Goal: Information Seeking & Learning: Check status

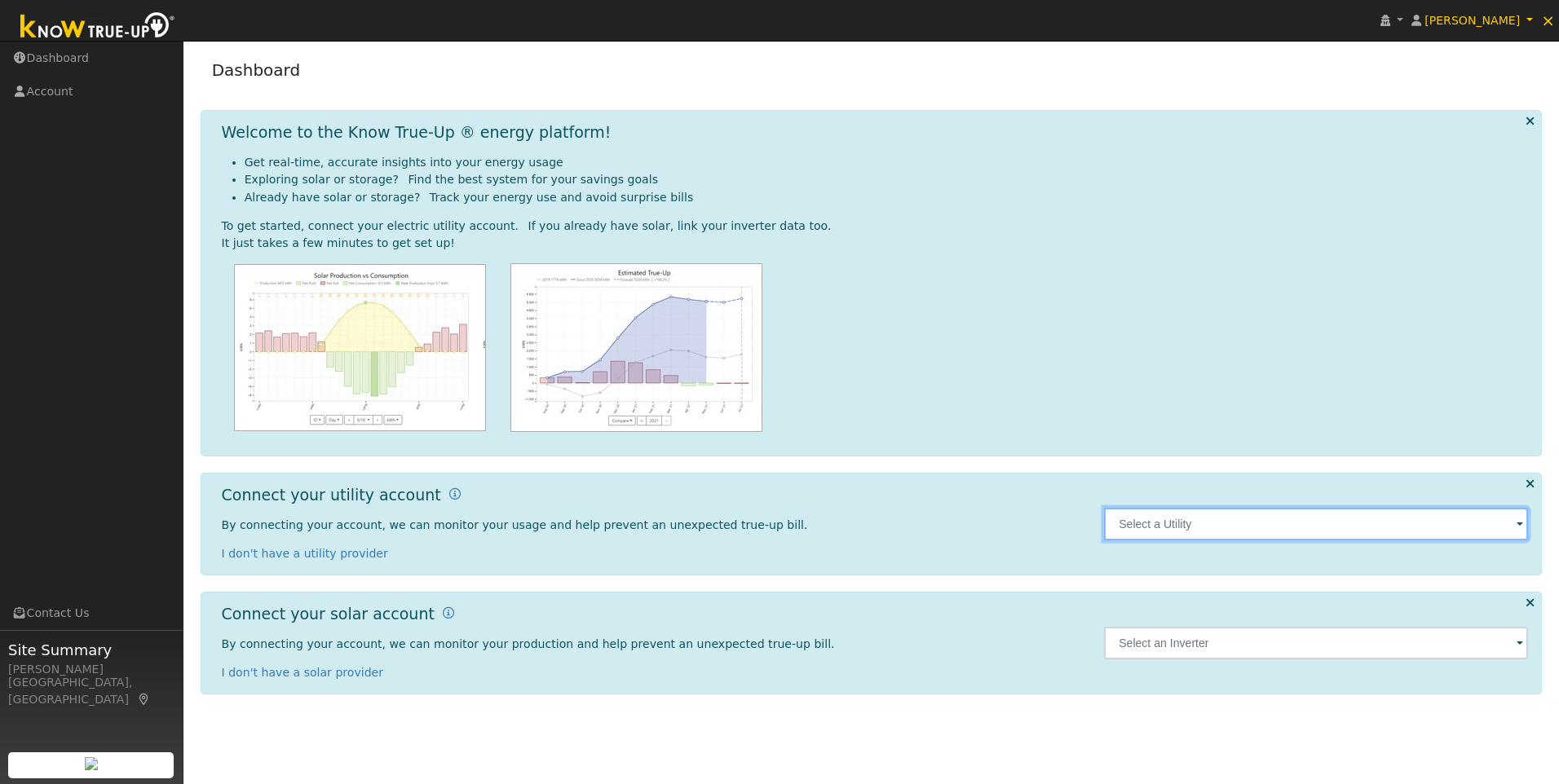
click at [1302, 521] on input "text" at bounding box center [1315, 524] width 424 height 33
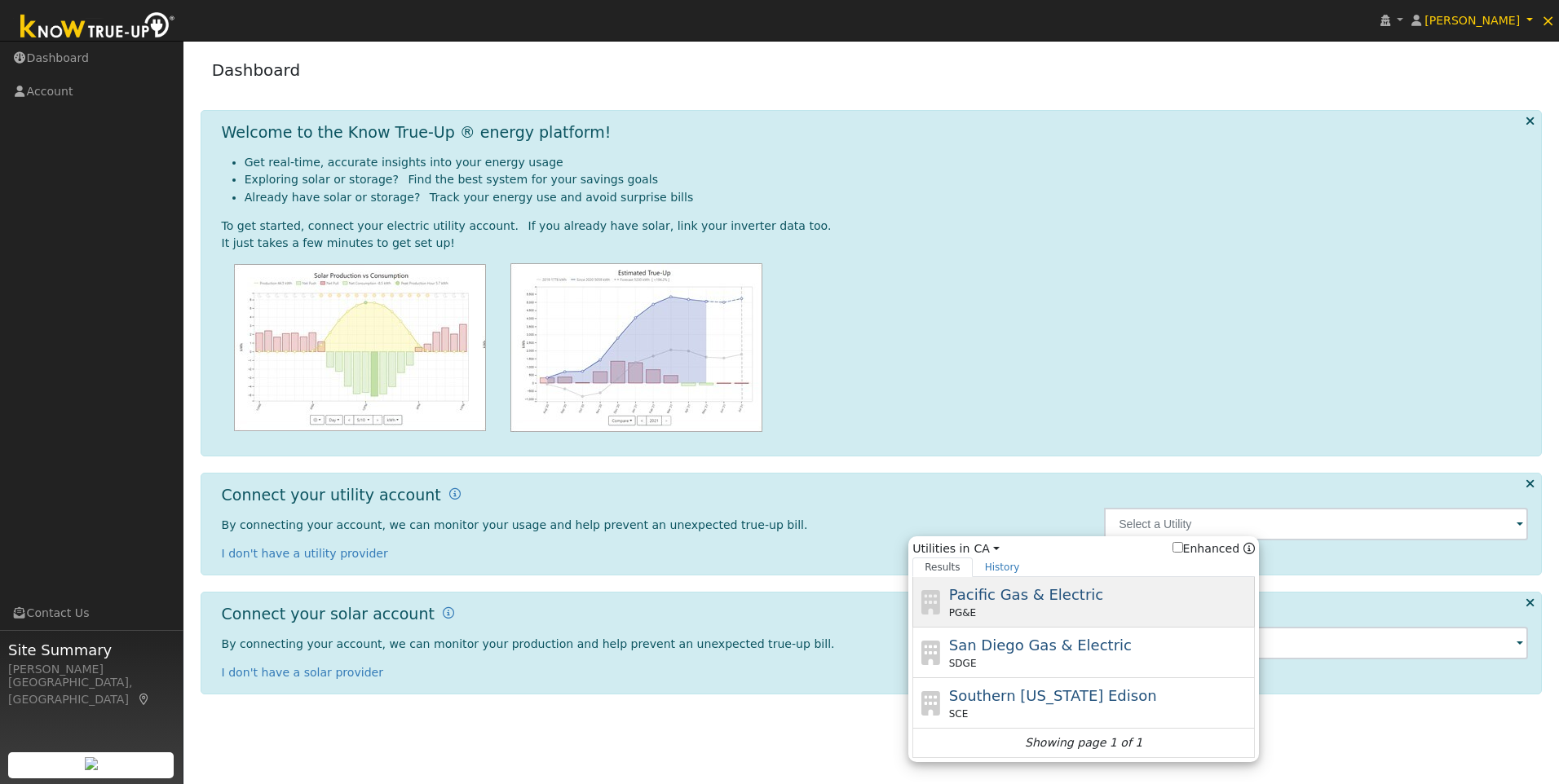
click at [970, 590] on span "Pacific Gas & Electric" at bounding box center [1025, 593] width 154 height 17
type input "PG&E"
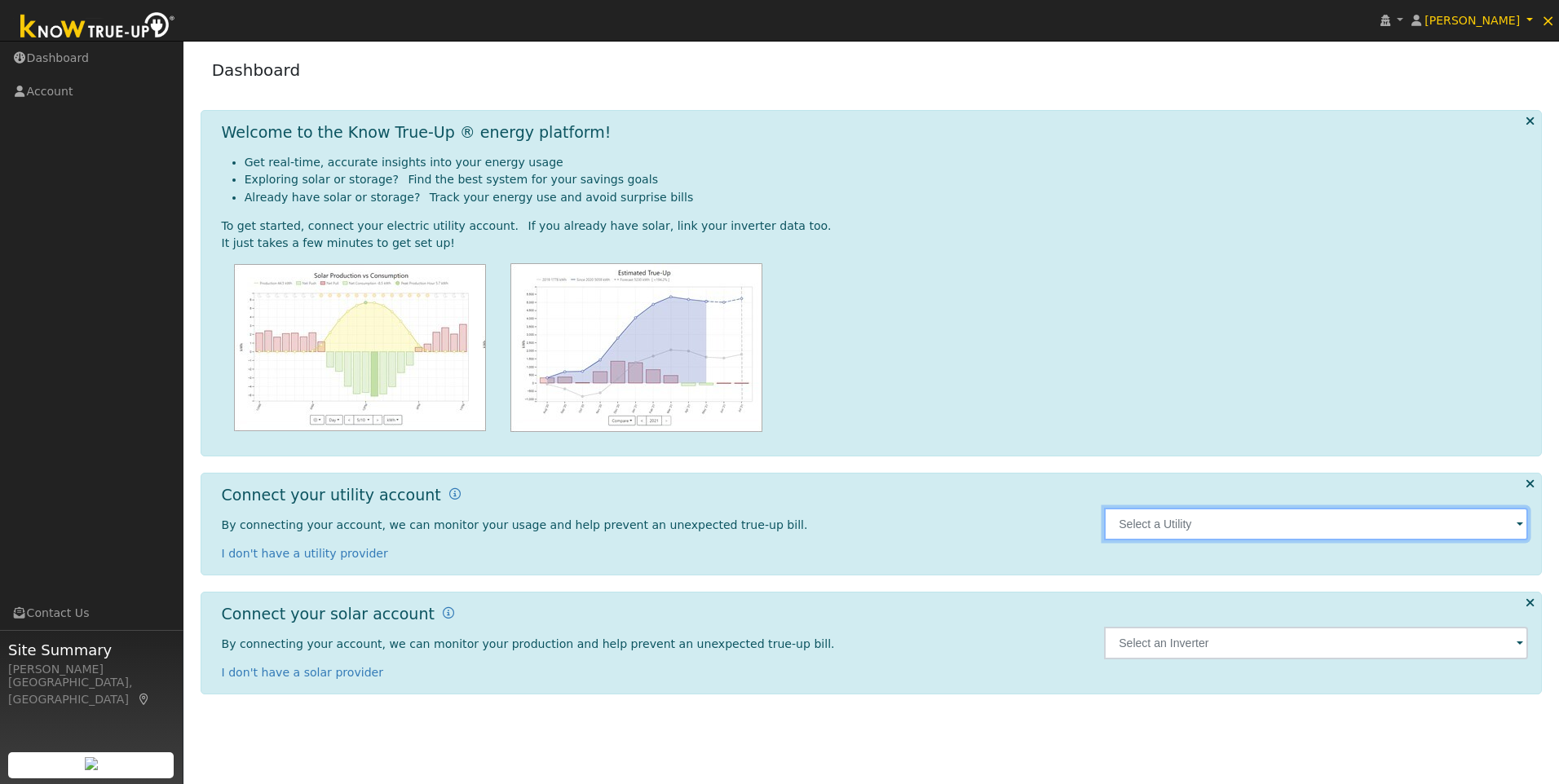
click at [1236, 541] on input "text" at bounding box center [1315, 524] width 424 height 33
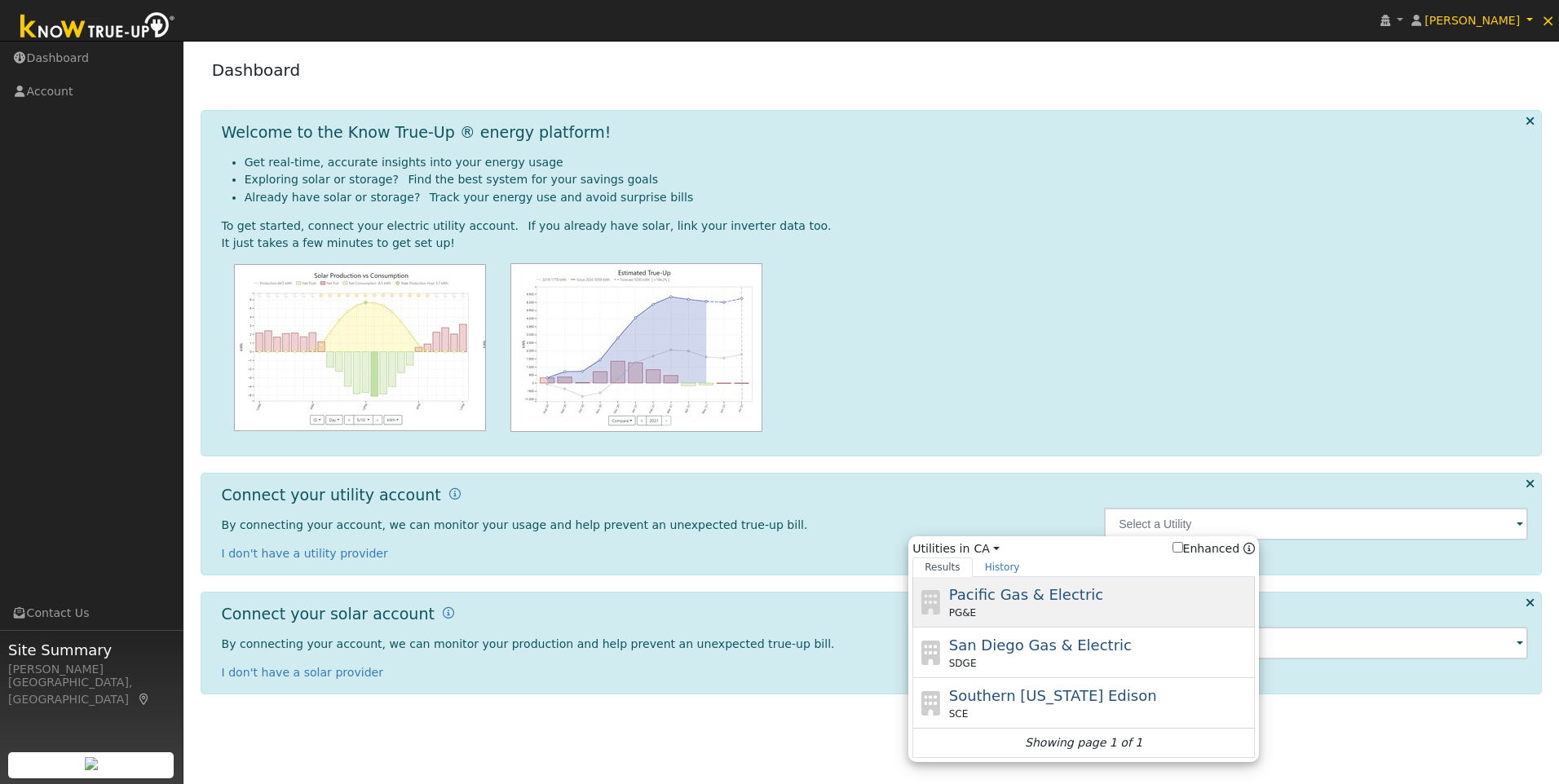
click at [1012, 608] on div "PG&E" at bounding box center [1100, 612] width 302 height 15
type input "PG&E"
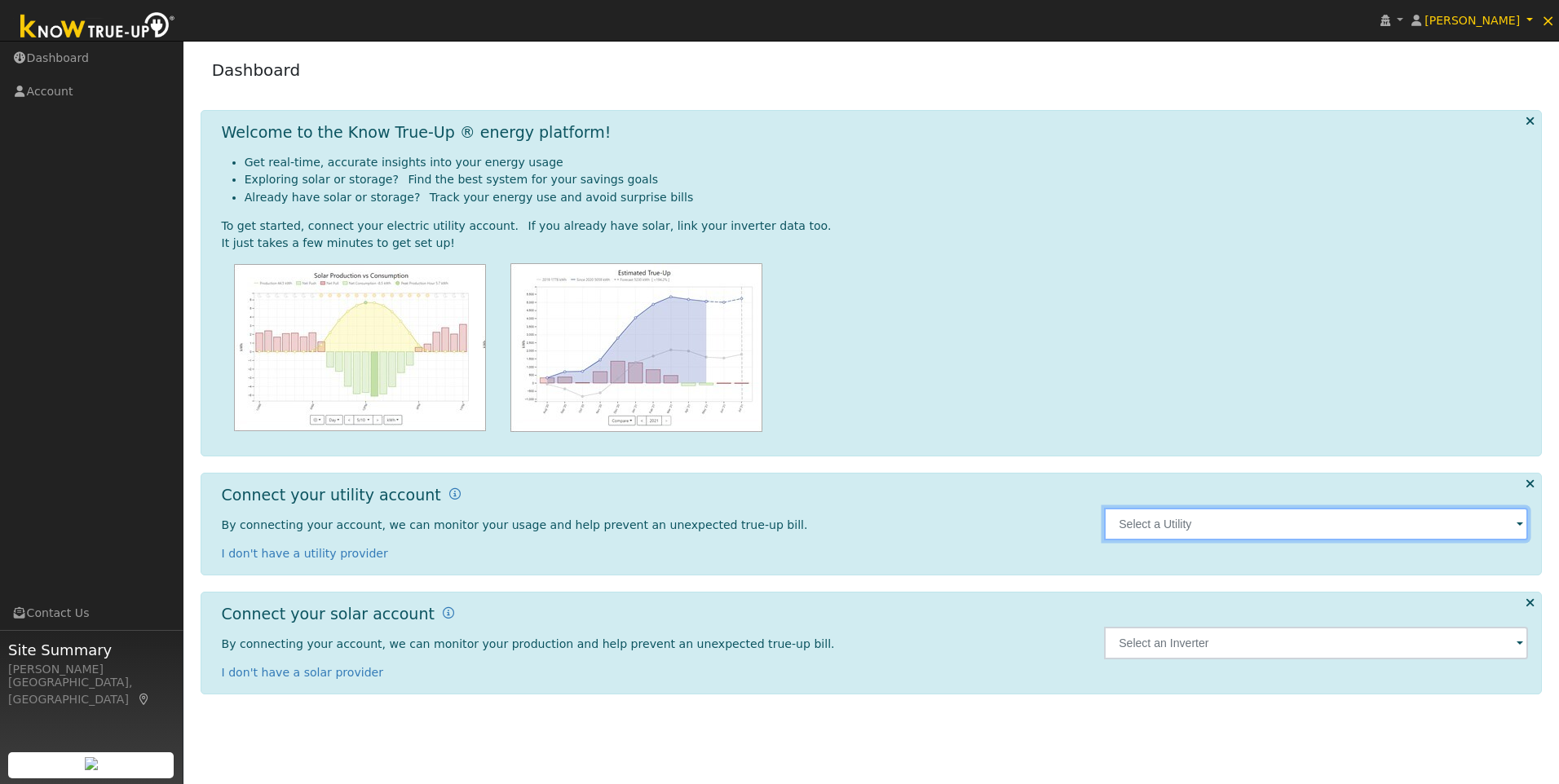
click at [1172, 526] on input "text" at bounding box center [1315, 524] width 424 height 33
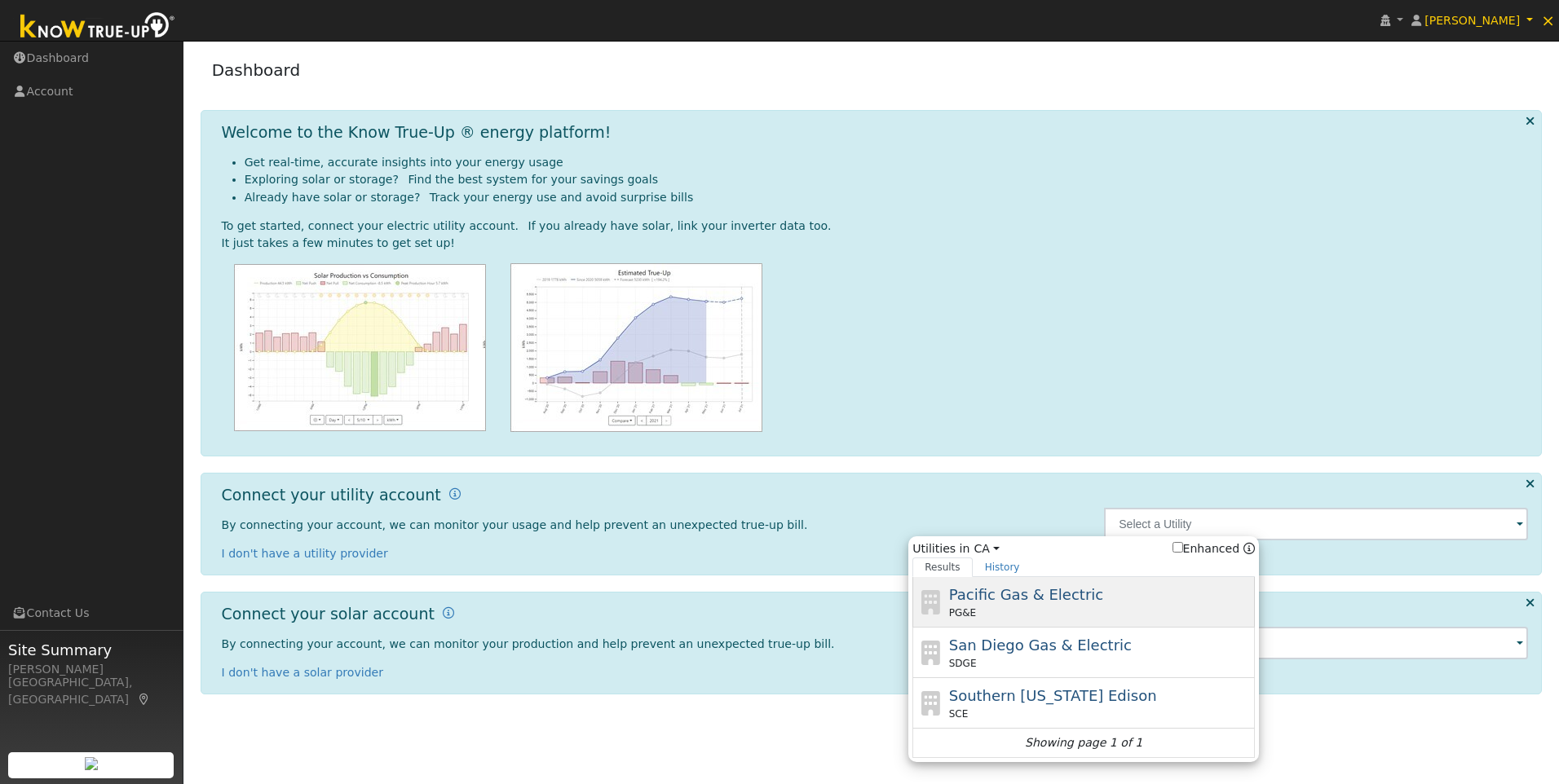
click at [1009, 599] on span "Pacific Gas & Electric" at bounding box center [1025, 593] width 154 height 17
type input "PG&E"
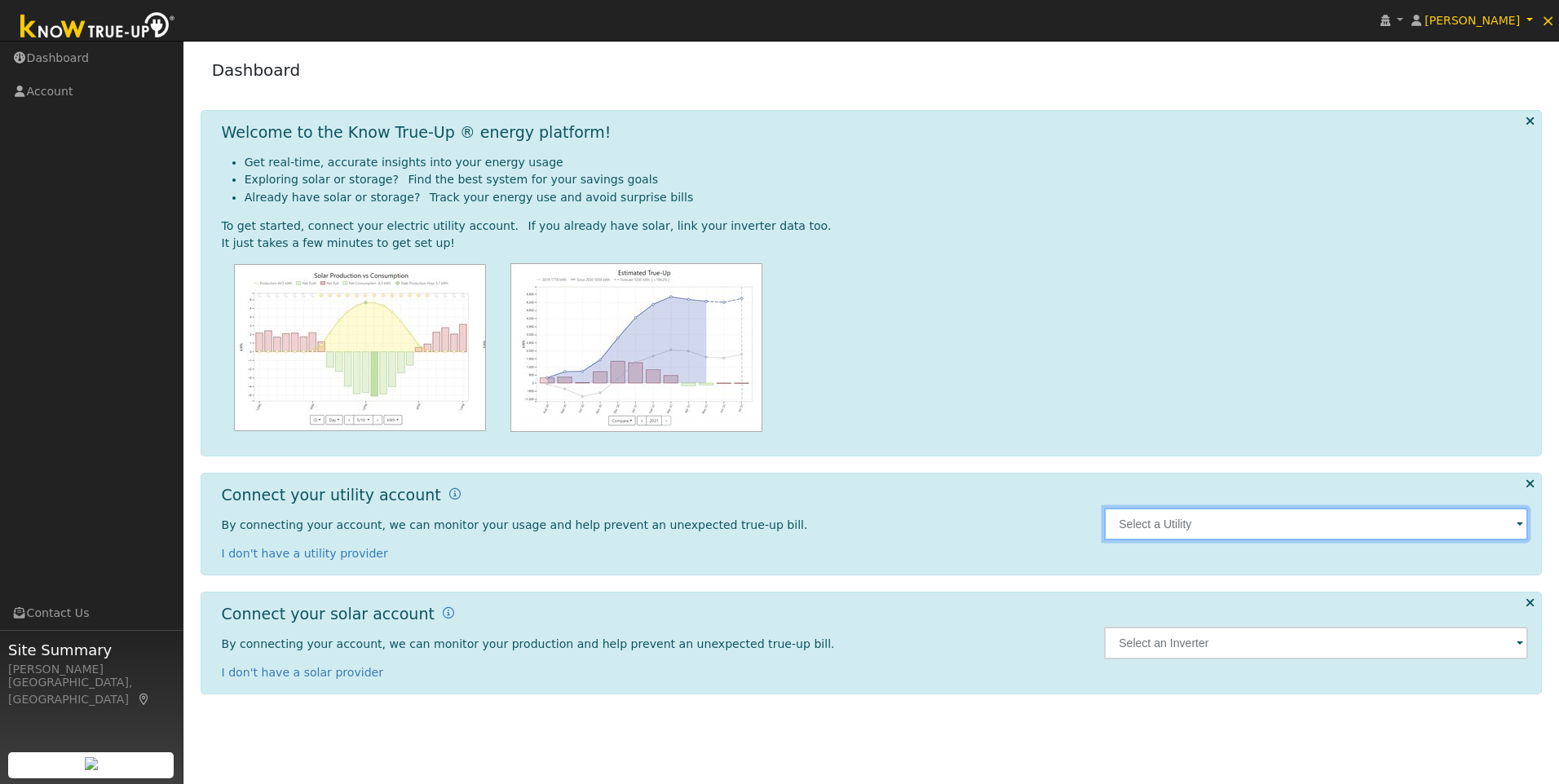
click at [1175, 519] on input "text" at bounding box center [1315, 524] width 424 height 33
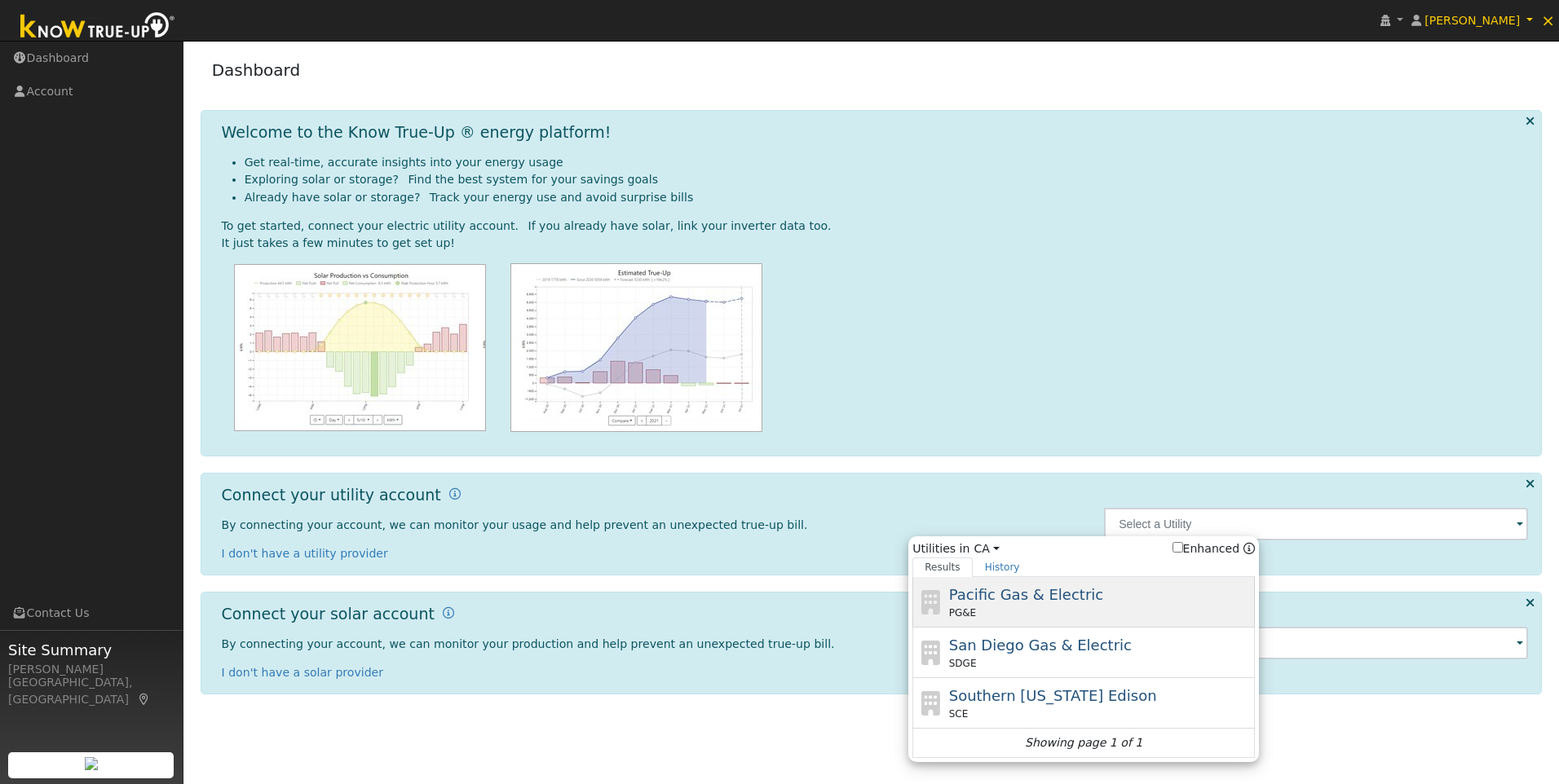
click at [1007, 597] on span "Pacific Gas & Electric" at bounding box center [1025, 593] width 154 height 17
type input "PG&E"
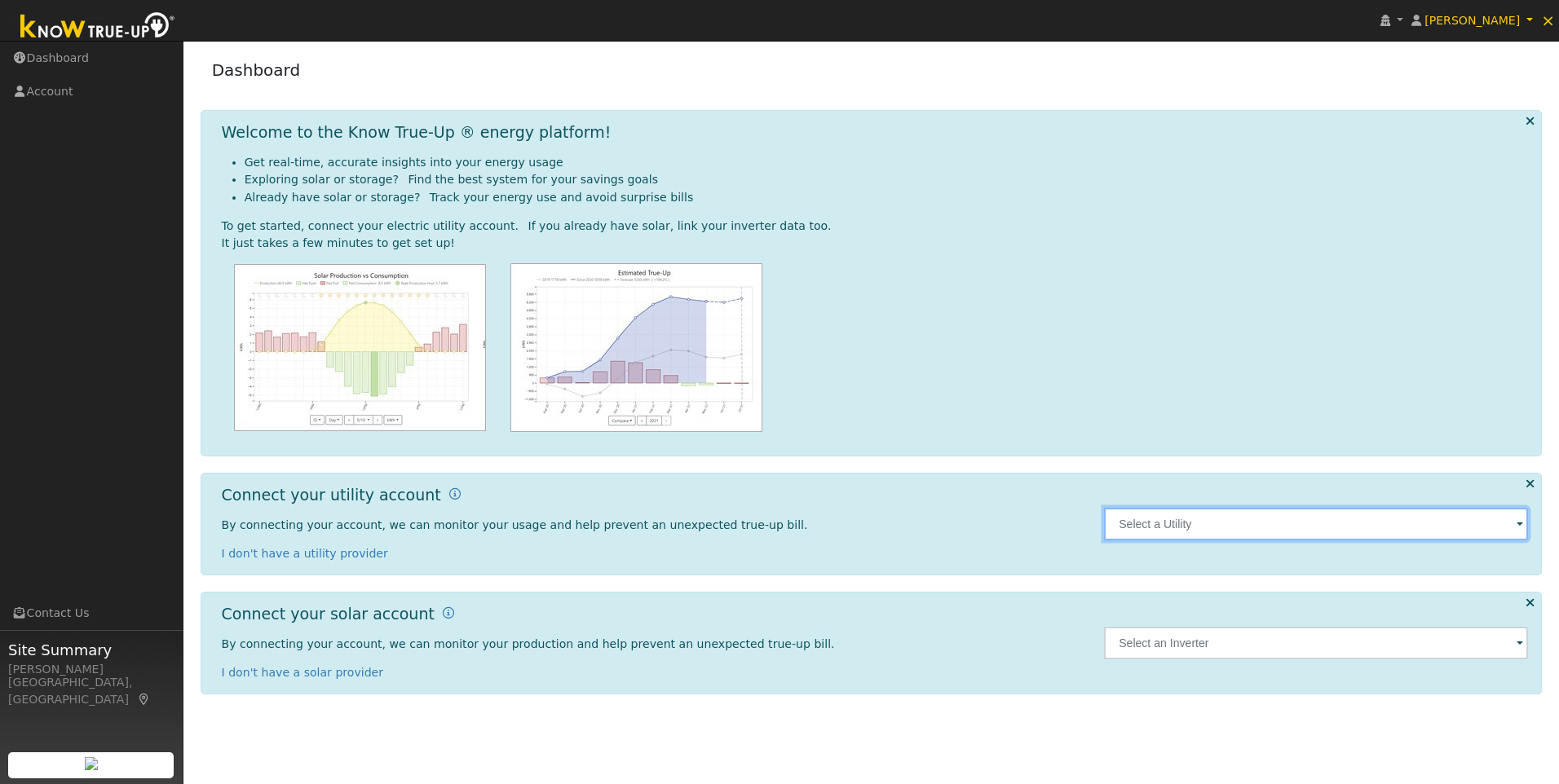
click at [1204, 540] on input "text" at bounding box center [1315, 524] width 424 height 33
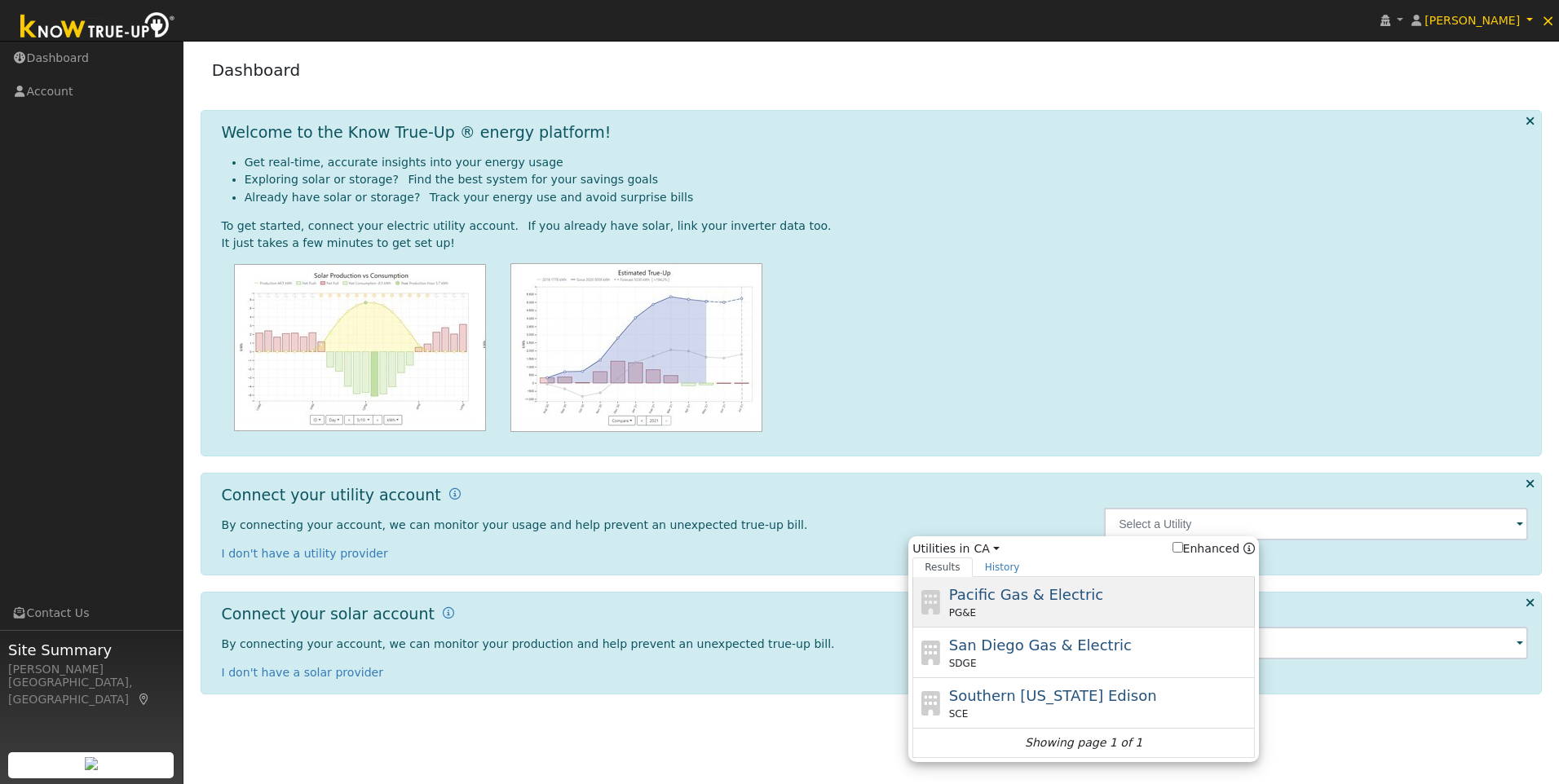
click at [1067, 595] on span "Pacific Gas & Electric" at bounding box center [1025, 593] width 154 height 17
type input "PG&E"
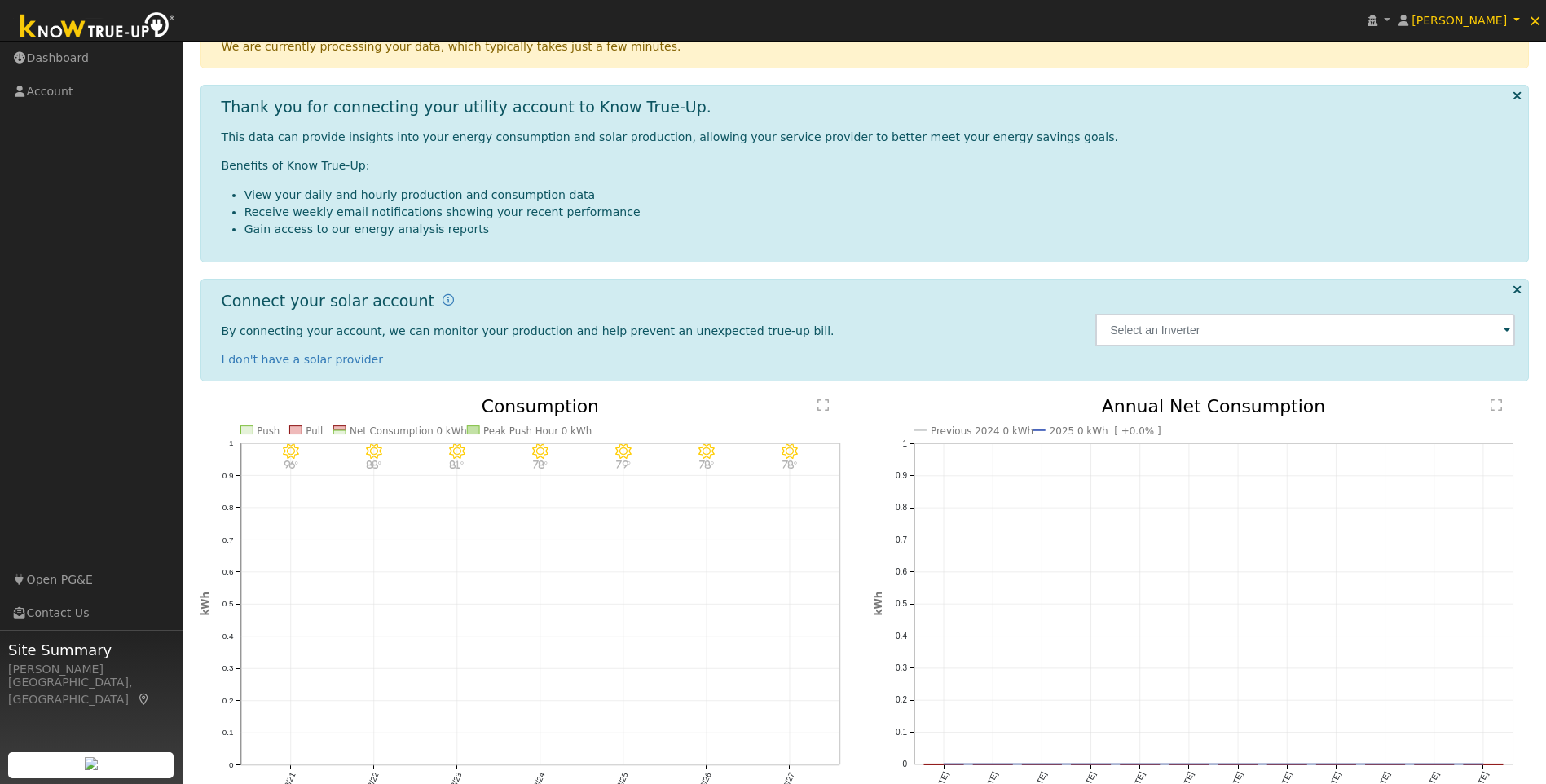
scroll to position [249, 0]
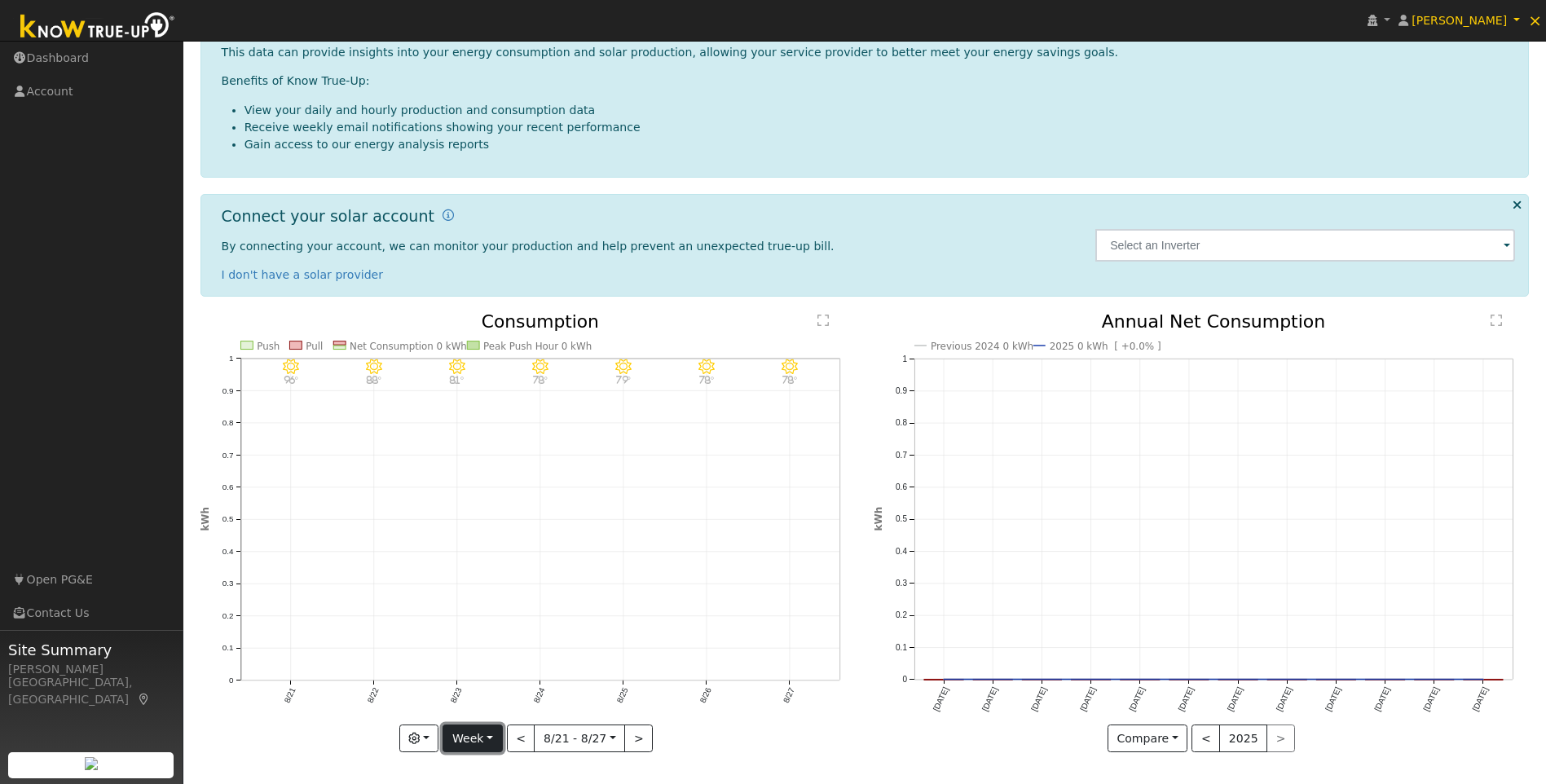
click at [481, 737] on button "Week" at bounding box center [472, 738] width 60 height 28
click at [480, 682] on link "Year" at bounding box center [500, 681] width 113 height 23
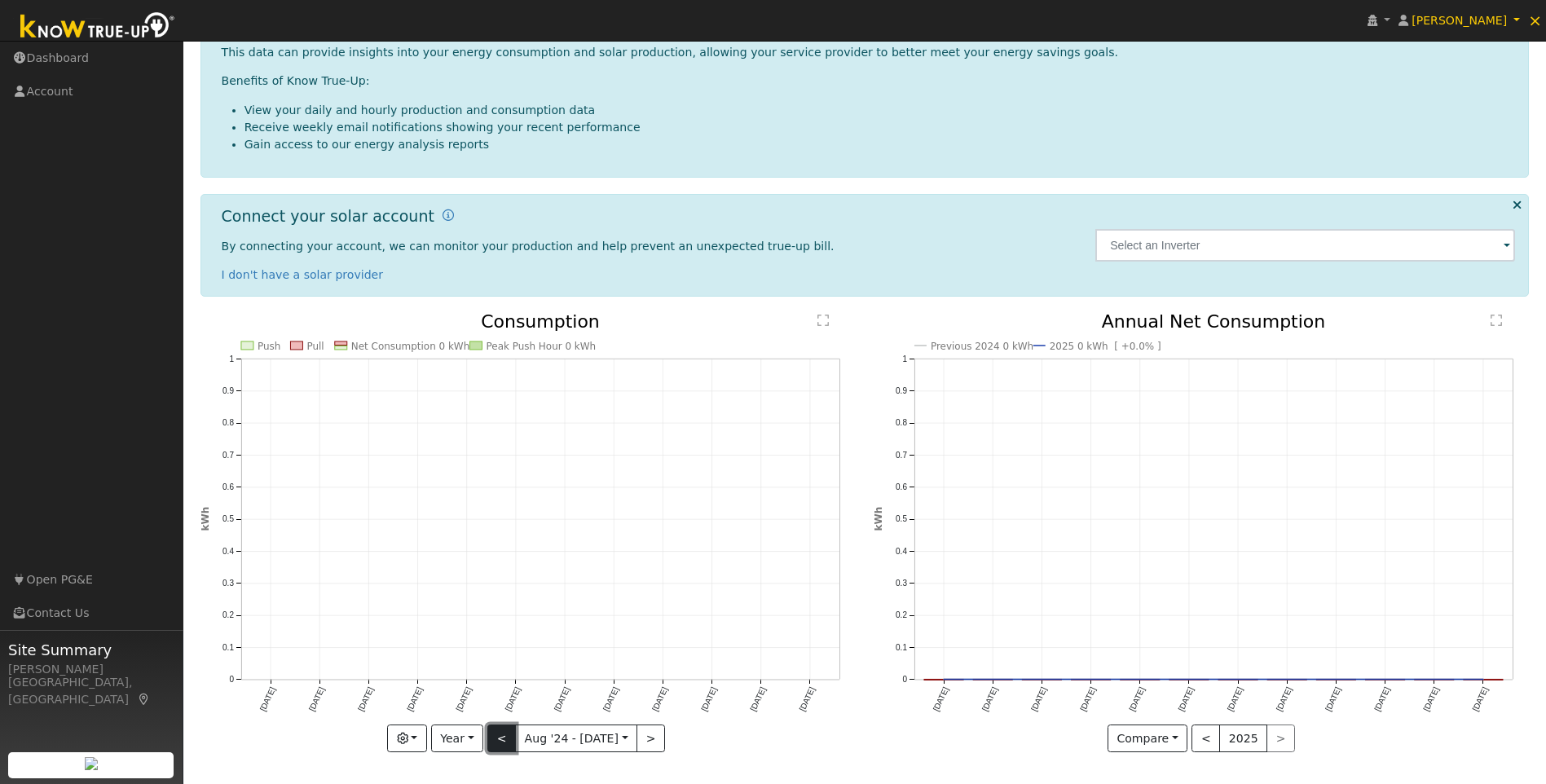
click at [509, 737] on button "<" at bounding box center [501, 738] width 29 height 28
click at [640, 736] on button ">" at bounding box center [650, 738] width 29 height 28
click at [509, 745] on button "<" at bounding box center [501, 738] width 29 height 28
click at [639, 742] on button ">" at bounding box center [650, 738] width 29 height 28
click at [523, 747] on input "[DATE]" at bounding box center [576, 738] width 120 height 26
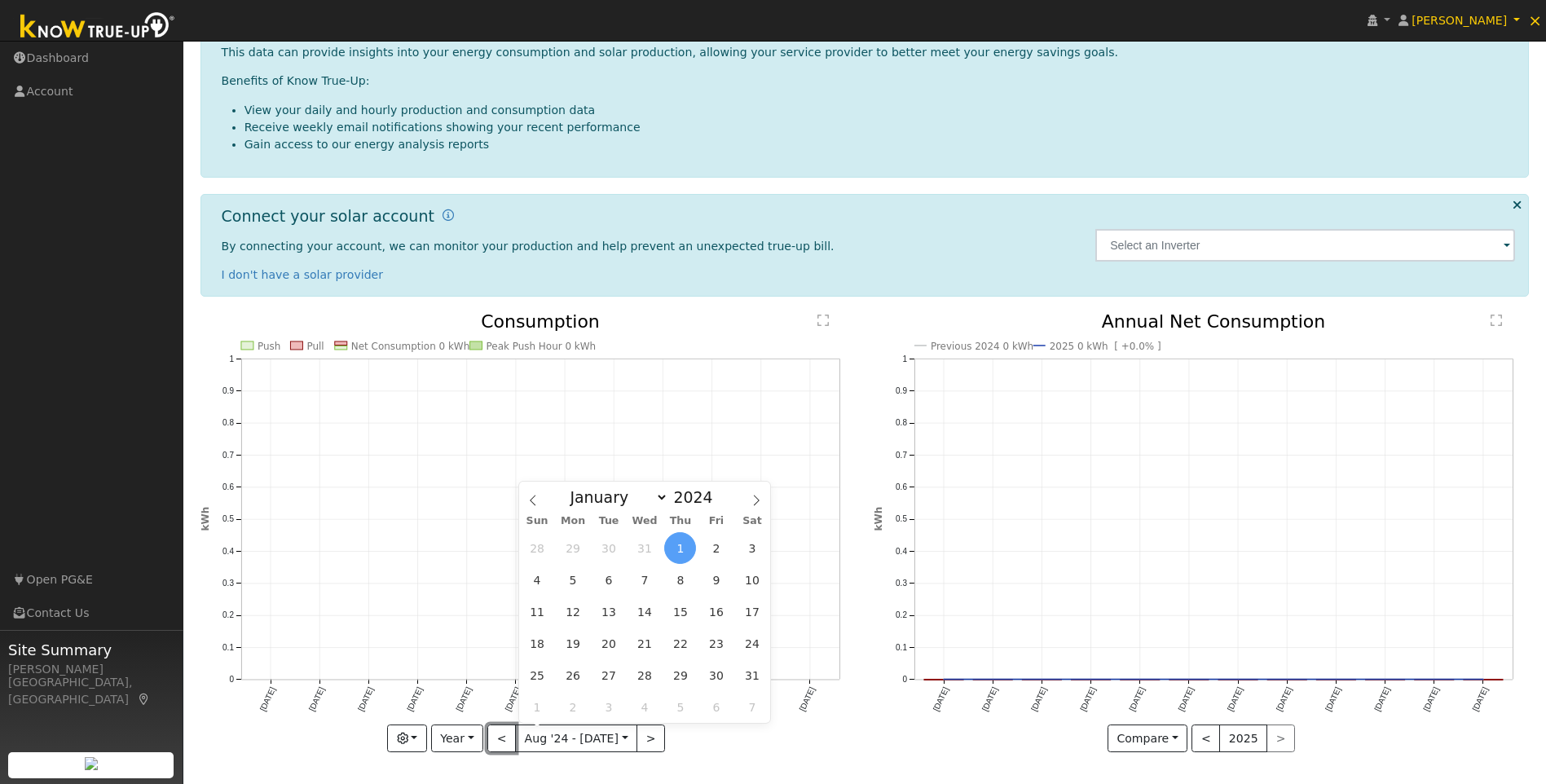
drag, startPoint x: 523, startPoint y: 747, endPoint x: 500, endPoint y: 734, distance: 26.4
click at [500, 734] on button "<" at bounding box center [501, 738] width 29 height 28
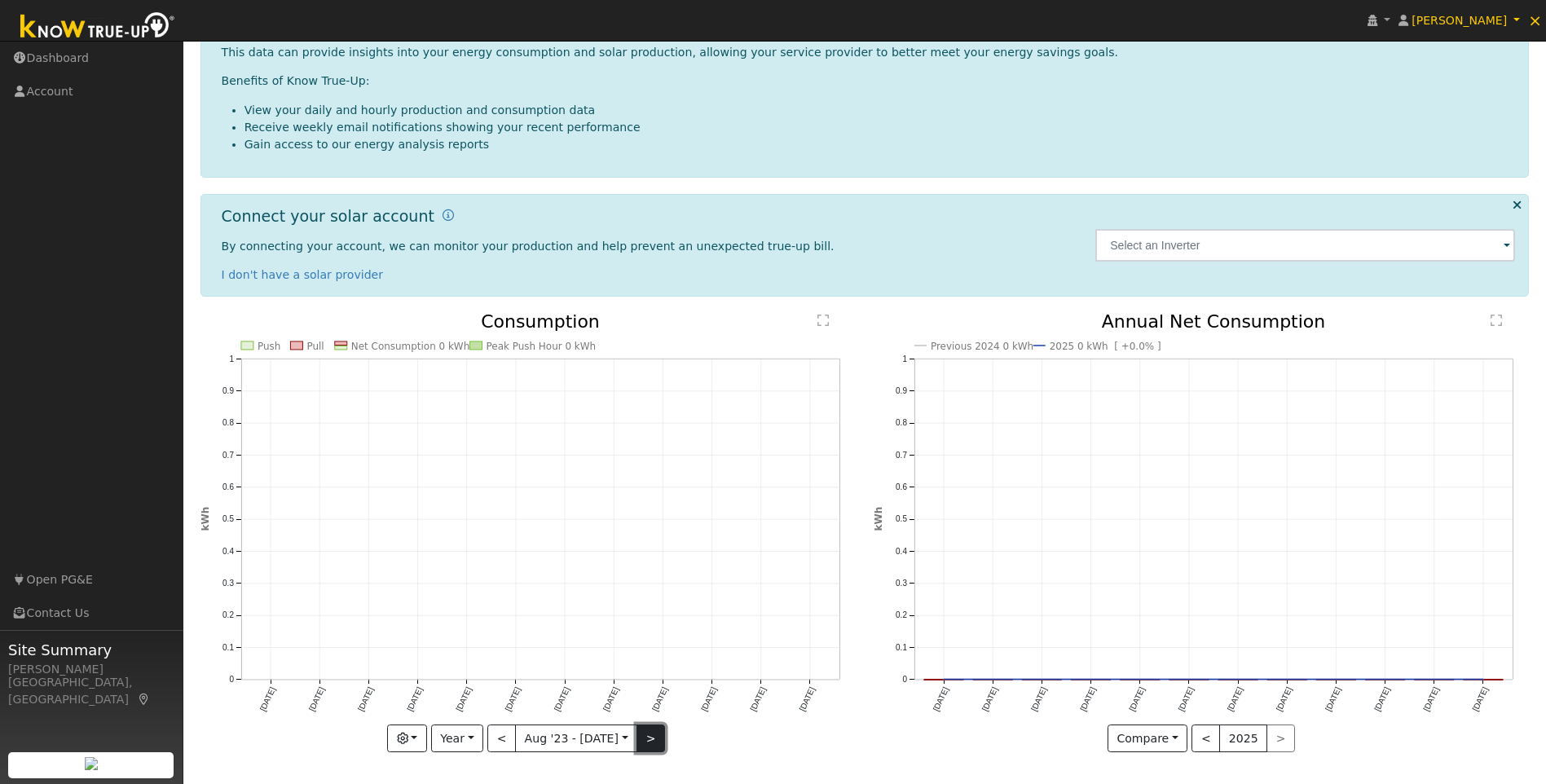
click at [644, 739] on button ">" at bounding box center [650, 738] width 29 height 28
click at [512, 734] on button "<" at bounding box center [501, 738] width 29 height 28
click at [504, 730] on button "<" at bounding box center [501, 738] width 29 height 28
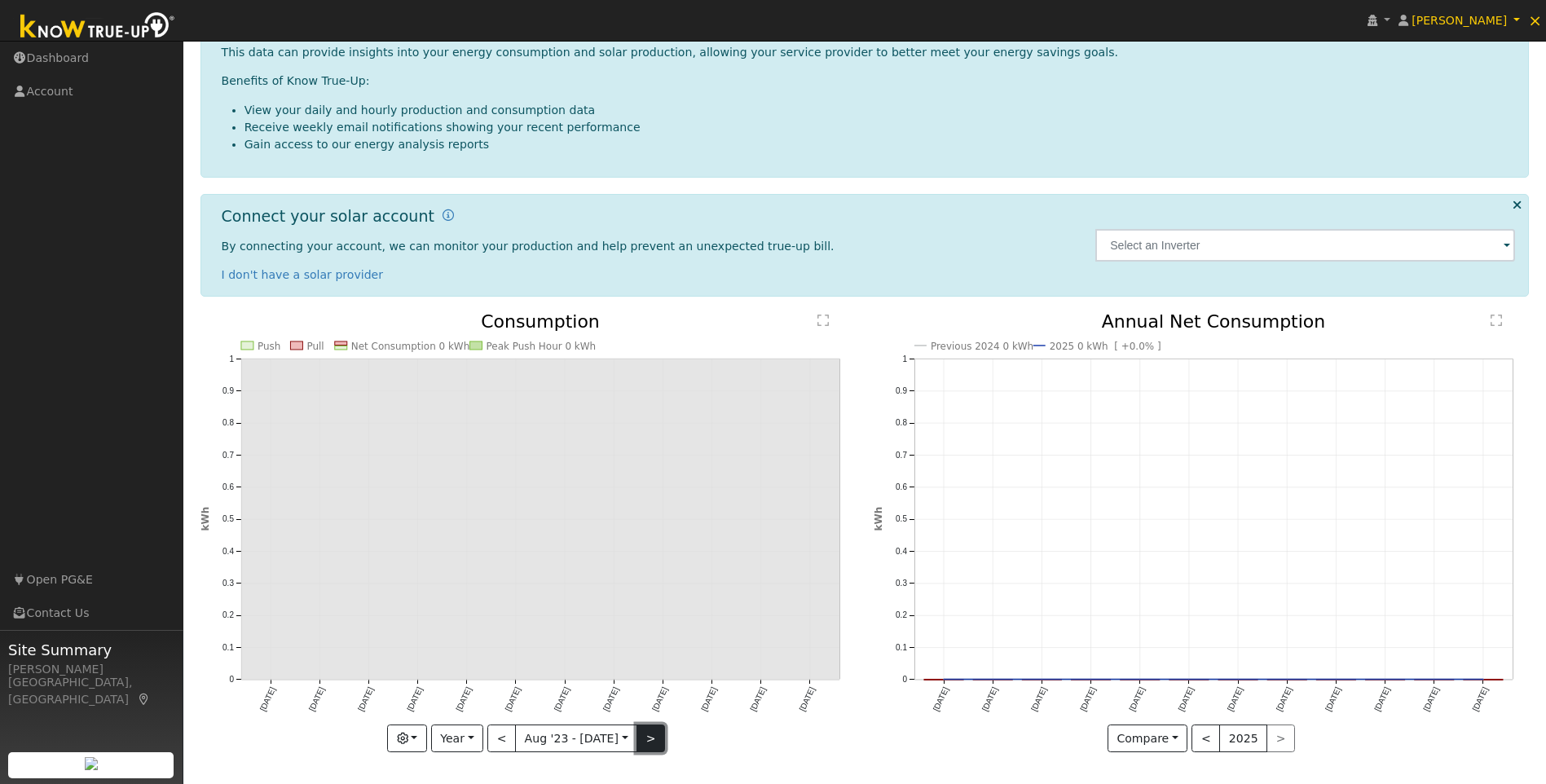
click at [644, 734] on button ">" at bounding box center [650, 738] width 29 height 28
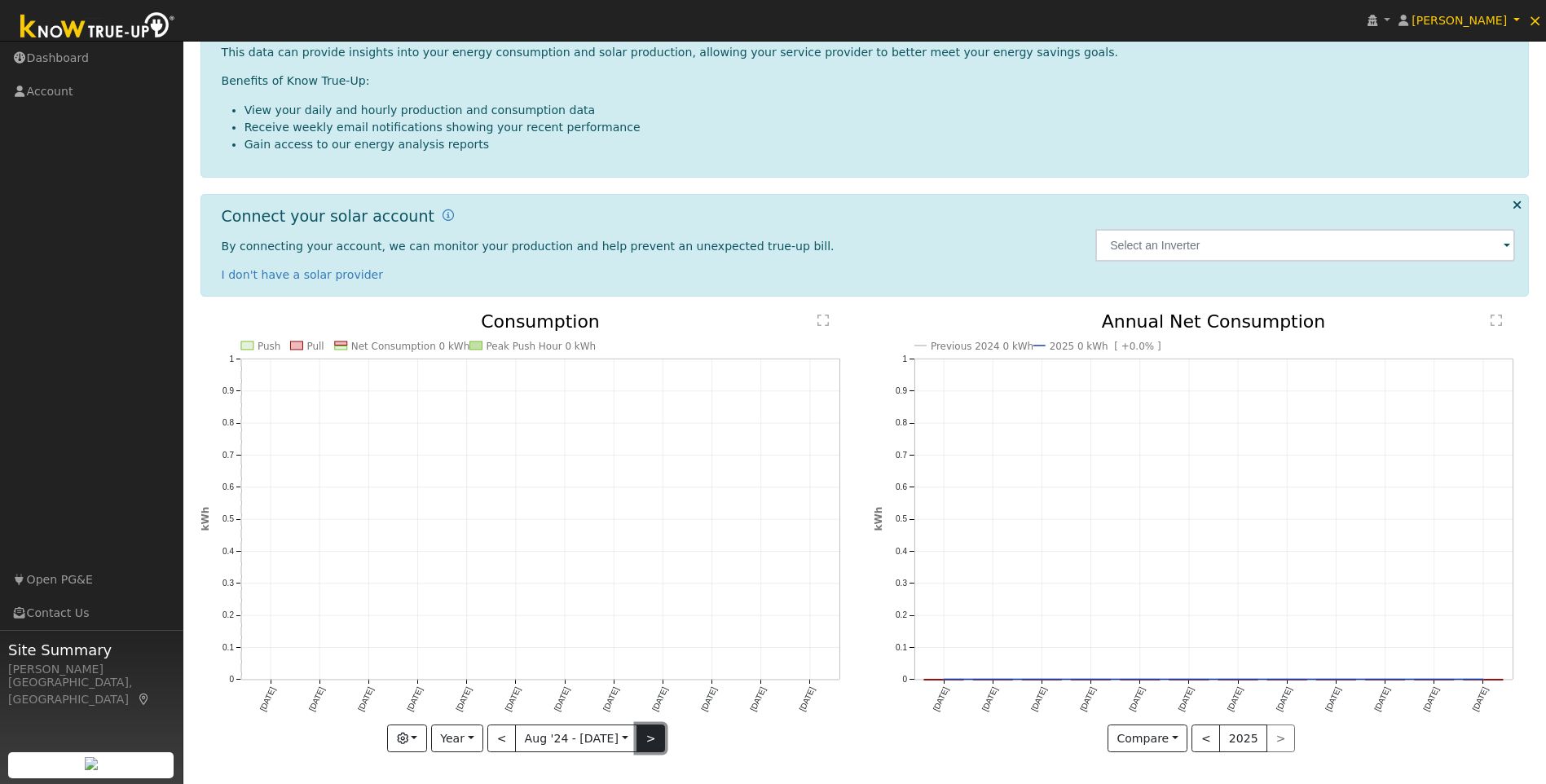
click at [644, 734] on button ">" at bounding box center [650, 738] width 29 height 28
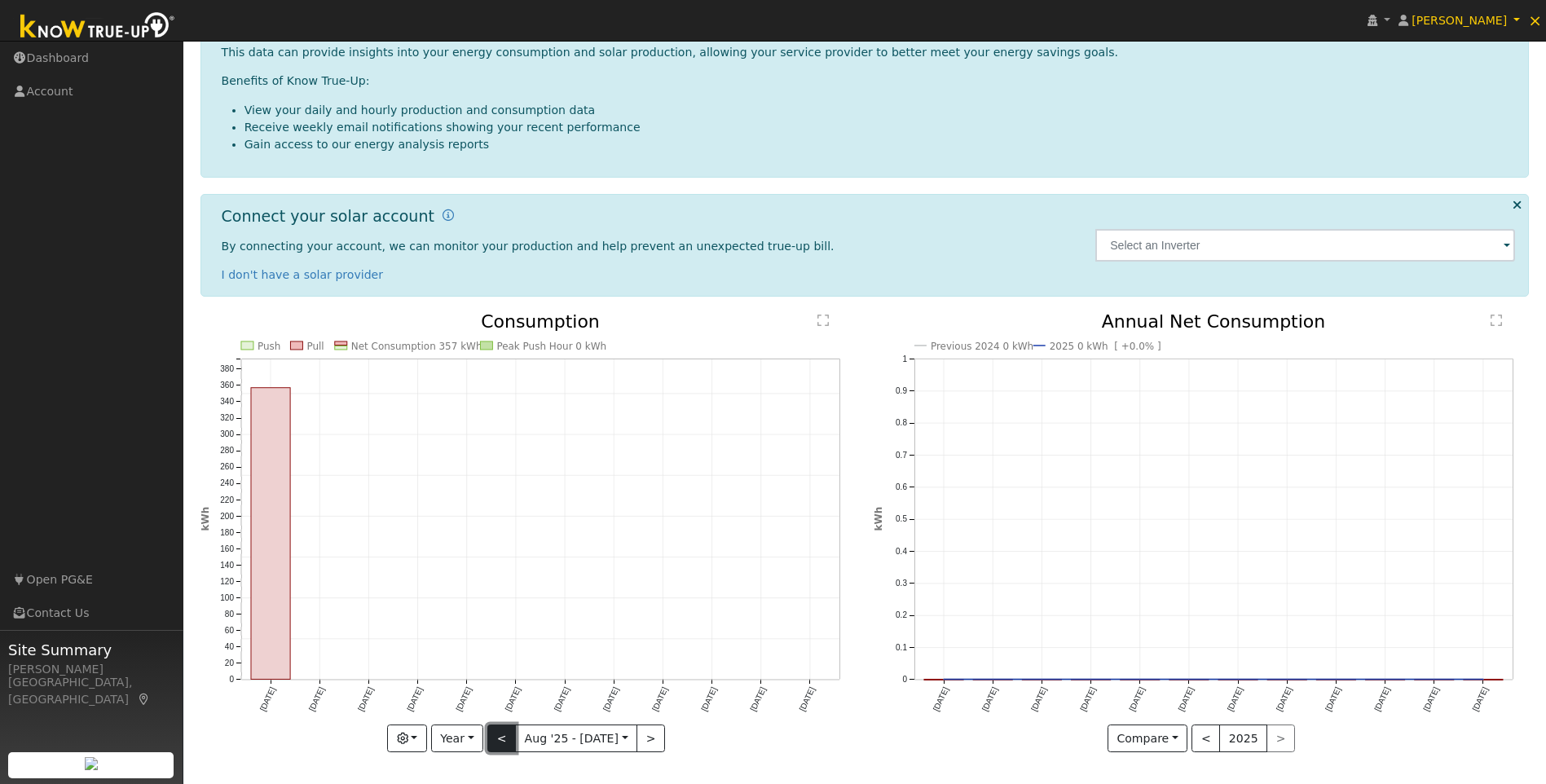
click at [513, 733] on button "<" at bounding box center [501, 738] width 29 height 28
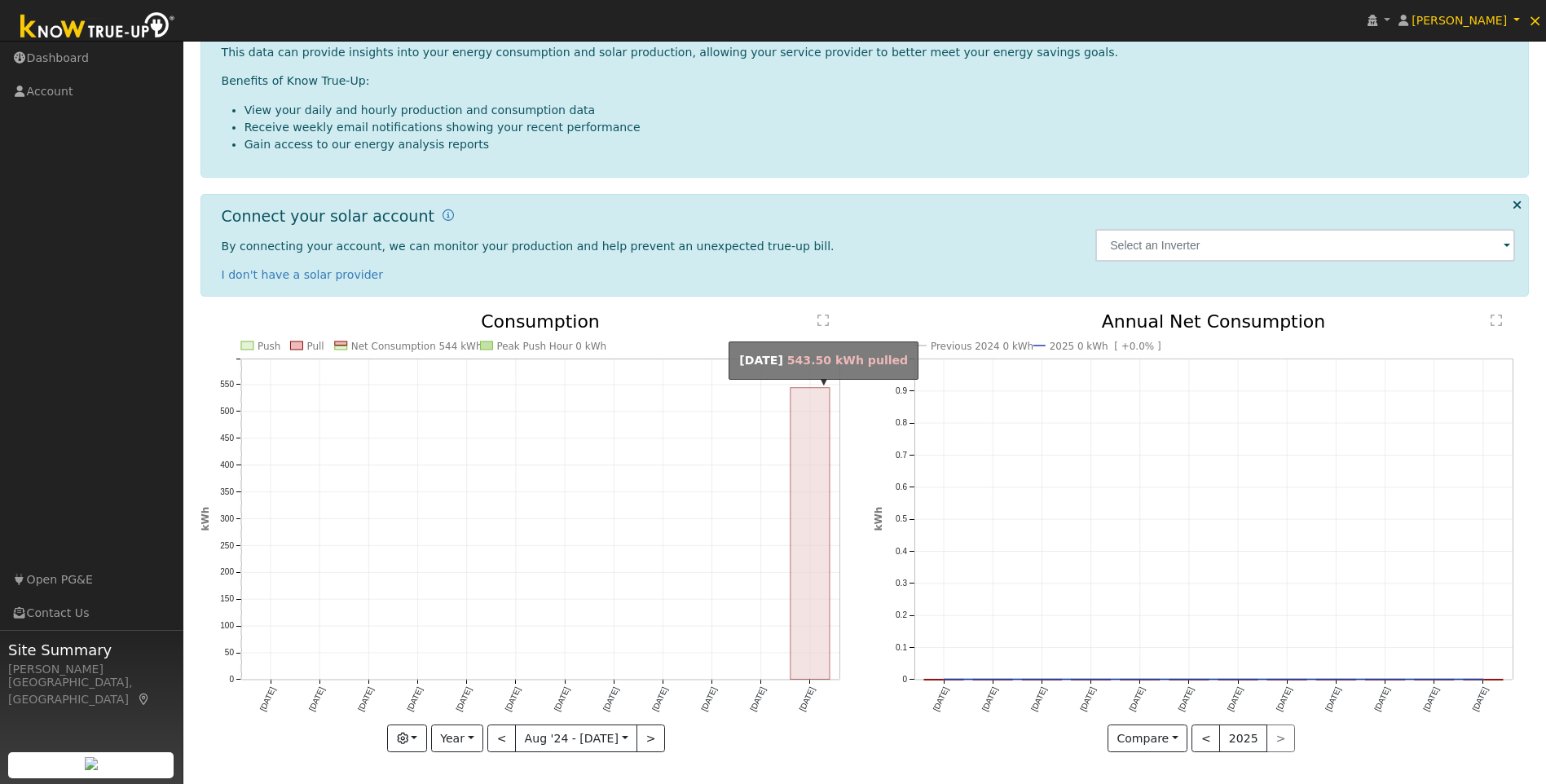
click at [801, 534] on rect "onclick=""" at bounding box center [809, 533] width 39 height 291
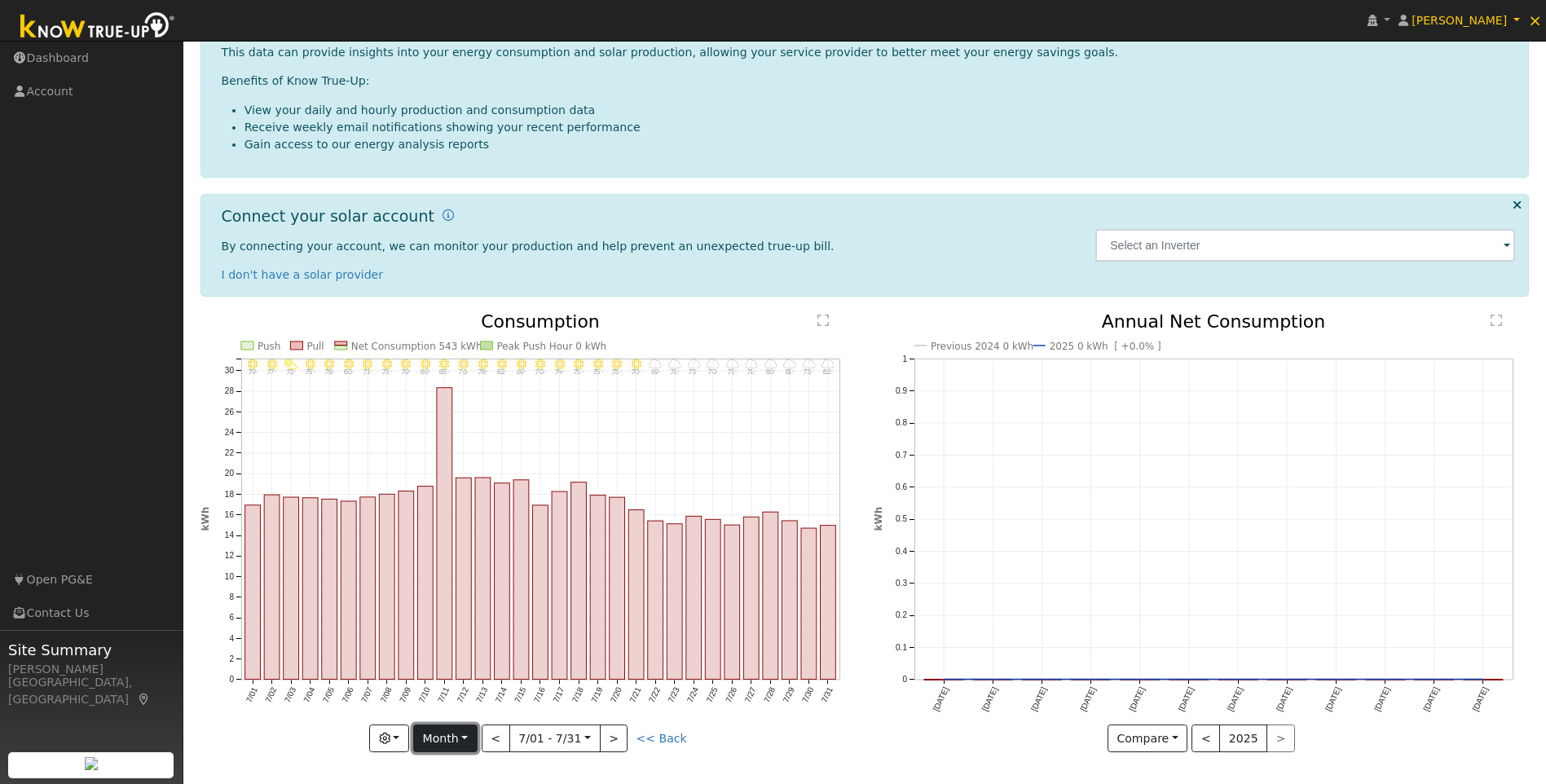
click at [458, 743] on button "Month" at bounding box center [445, 738] width 65 height 28
click at [445, 682] on link "Year" at bounding box center [470, 681] width 113 height 23
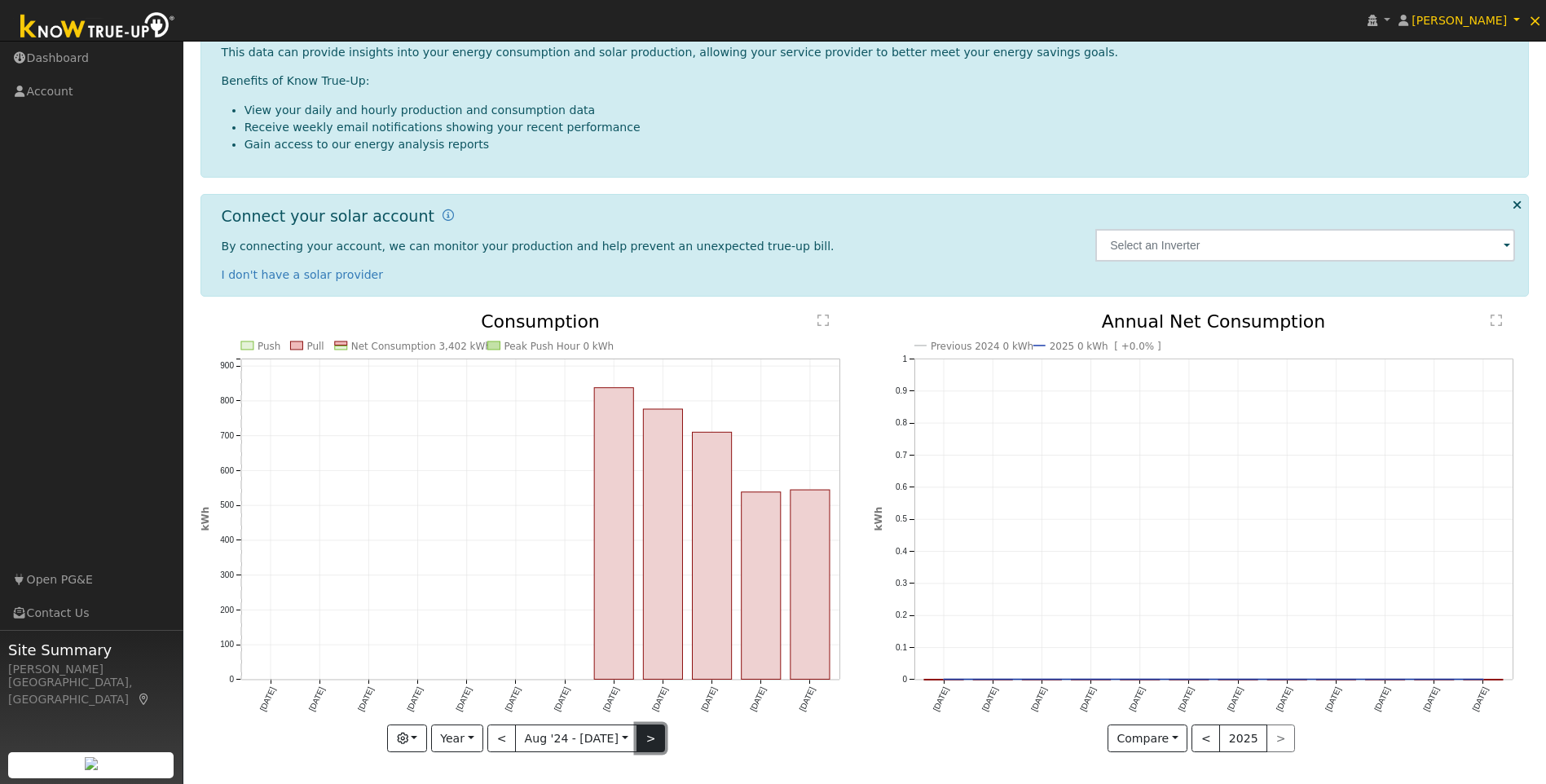
click at [651, 739] on button ">" at bounding box center [650, 738] width 29 height 28
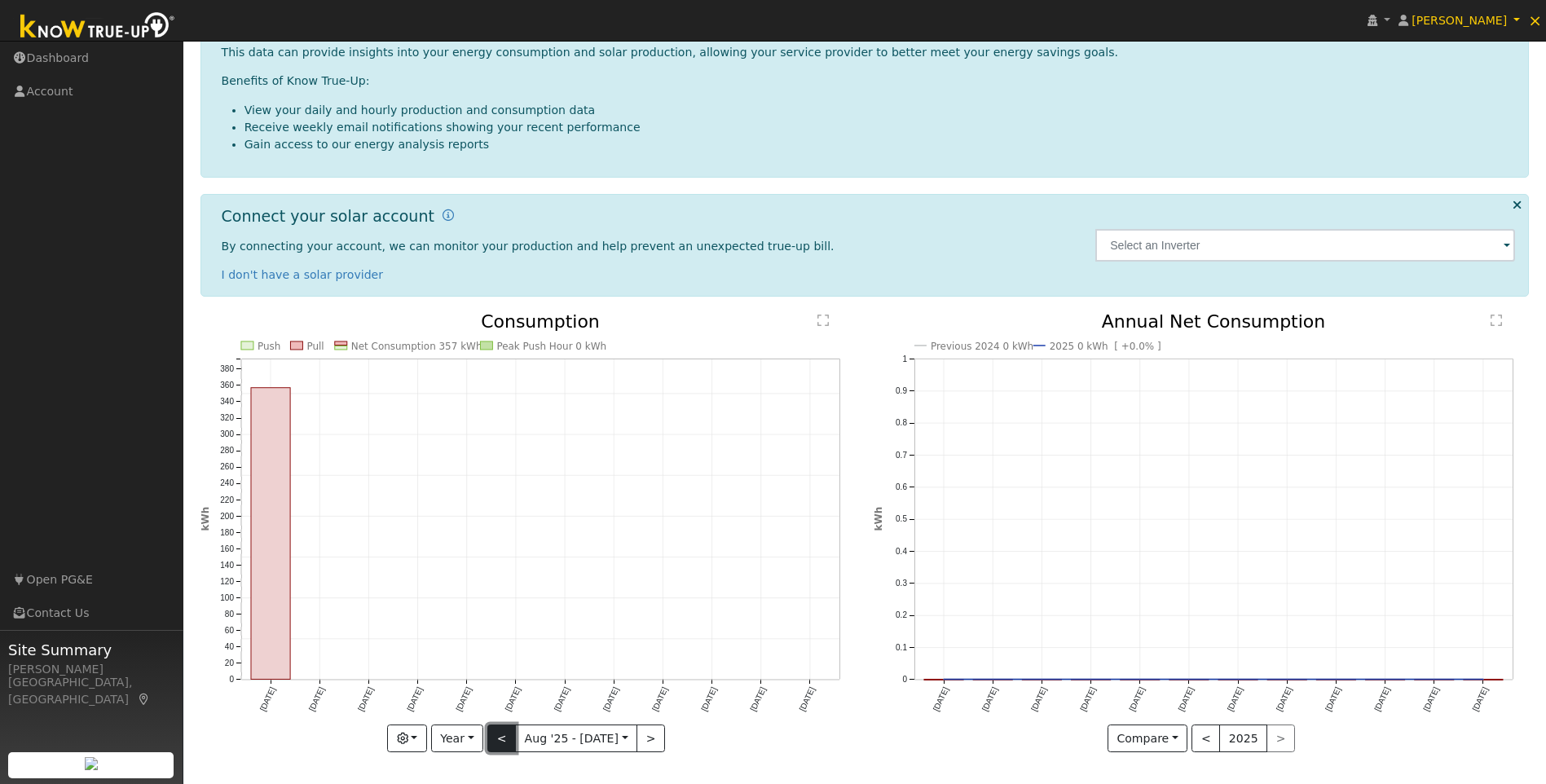
click at [494, 737] on button "<" at bounding box center [501, 738] width 29 height 28
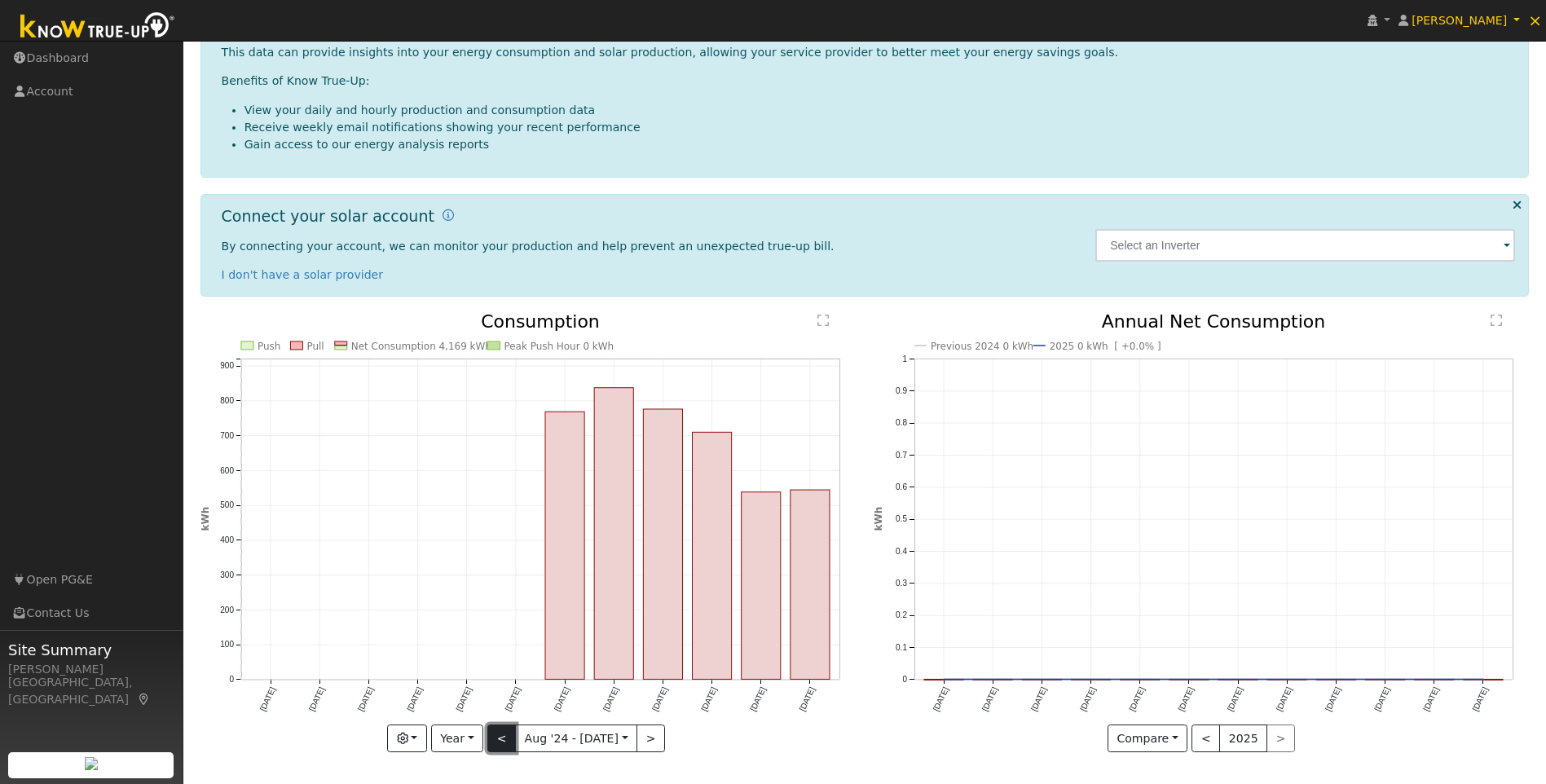
click at [494, 745] on button "<" at bounding box center [501, 738] width 29 height 28
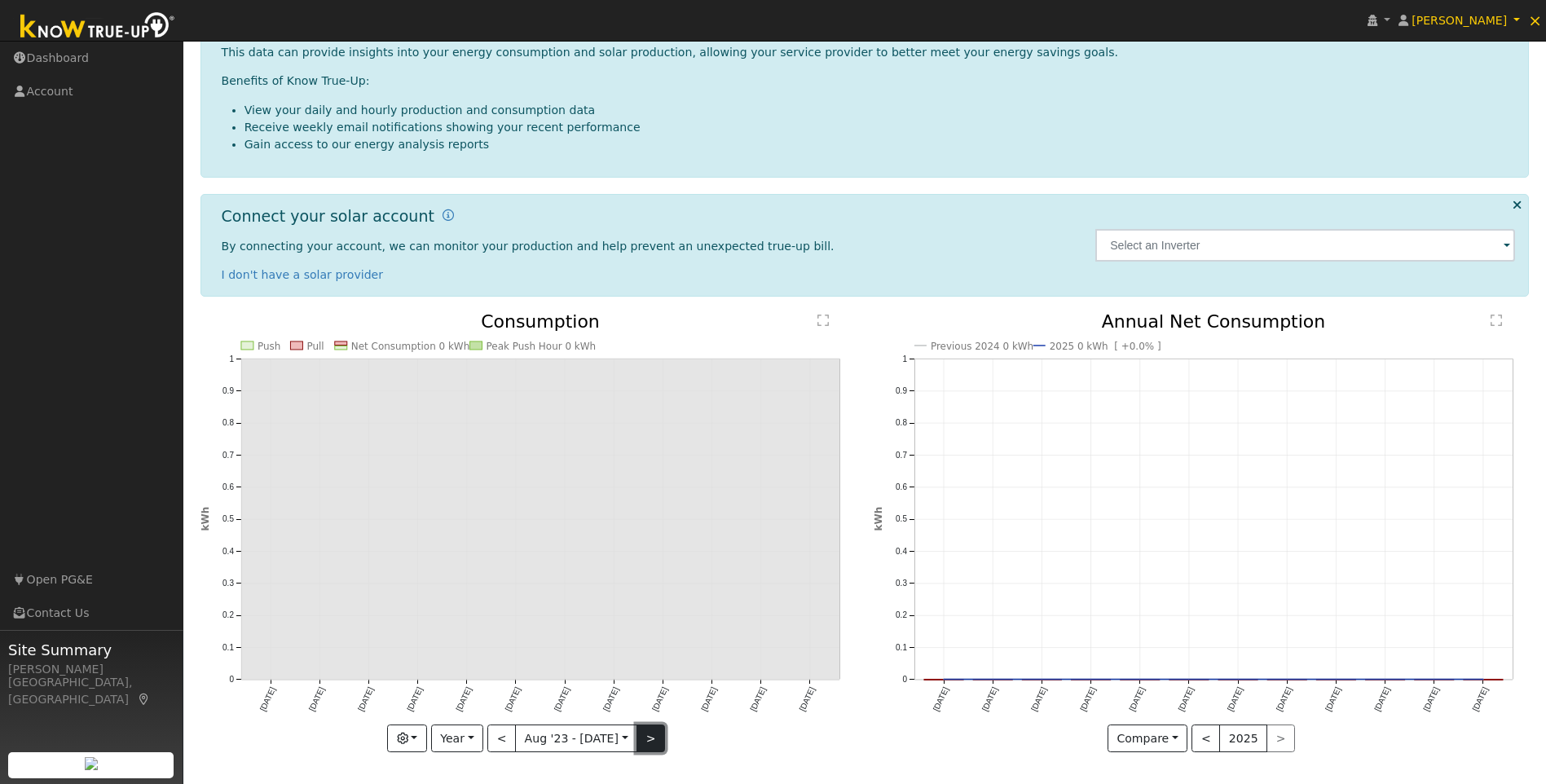
click at [640, 736] on button ">" at bounding box center [650, 738] width 29 height 28
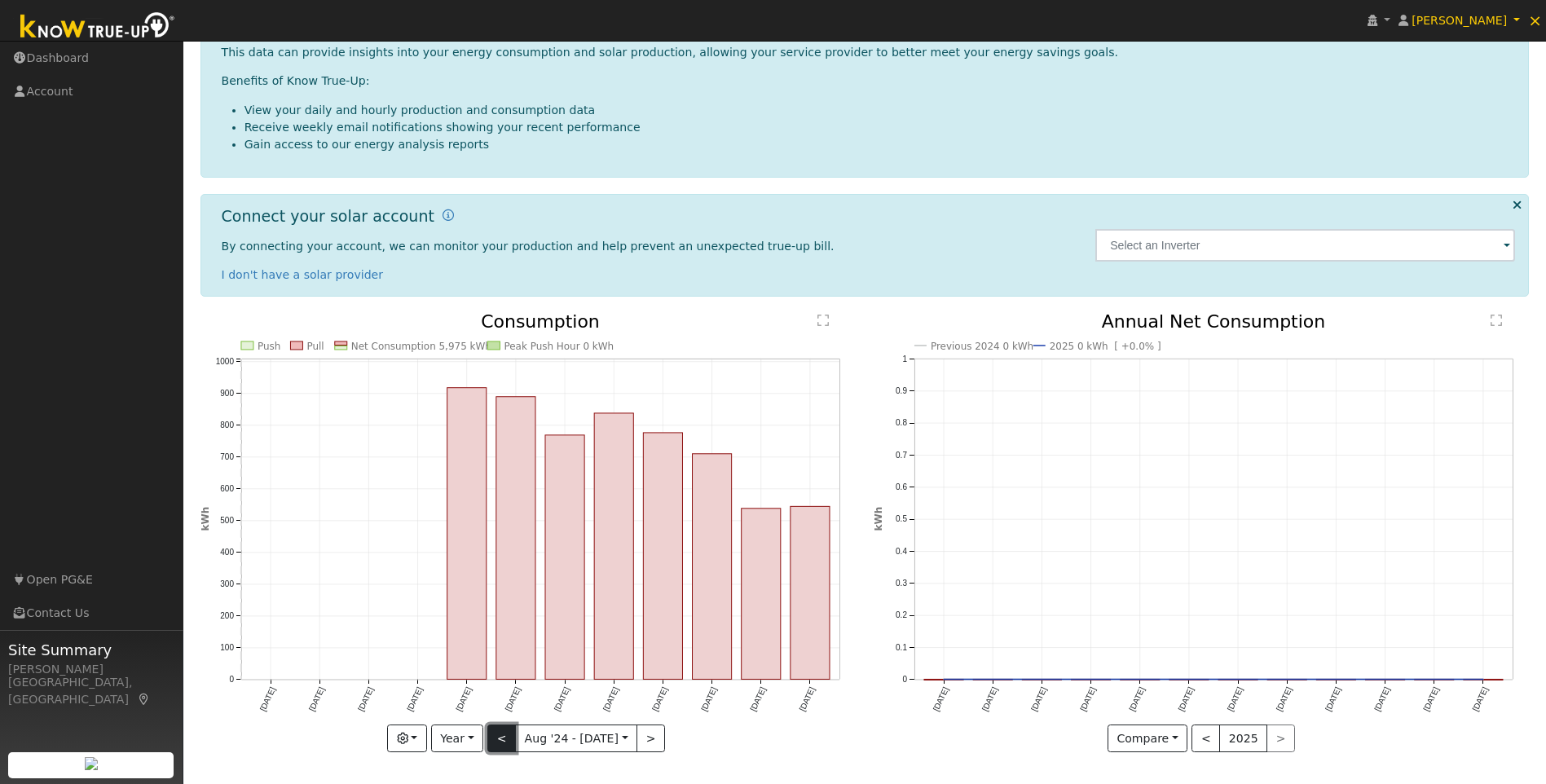
click at [510, 729] on button "<" at bounding box center [501, 738] width 29 height 28
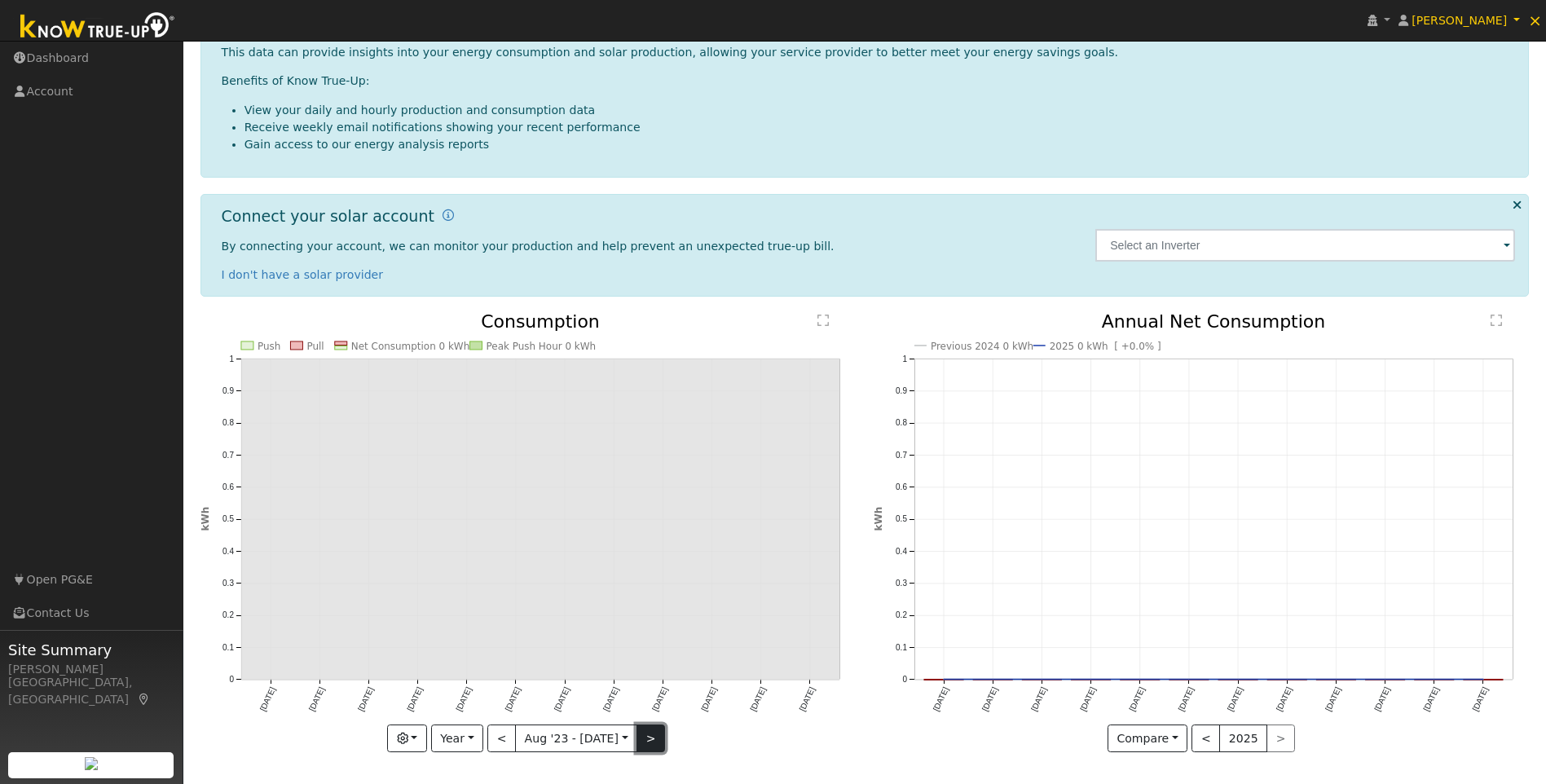
click at [642, 736] on button ">" at bounding box center [650, 738] width 29 height 28
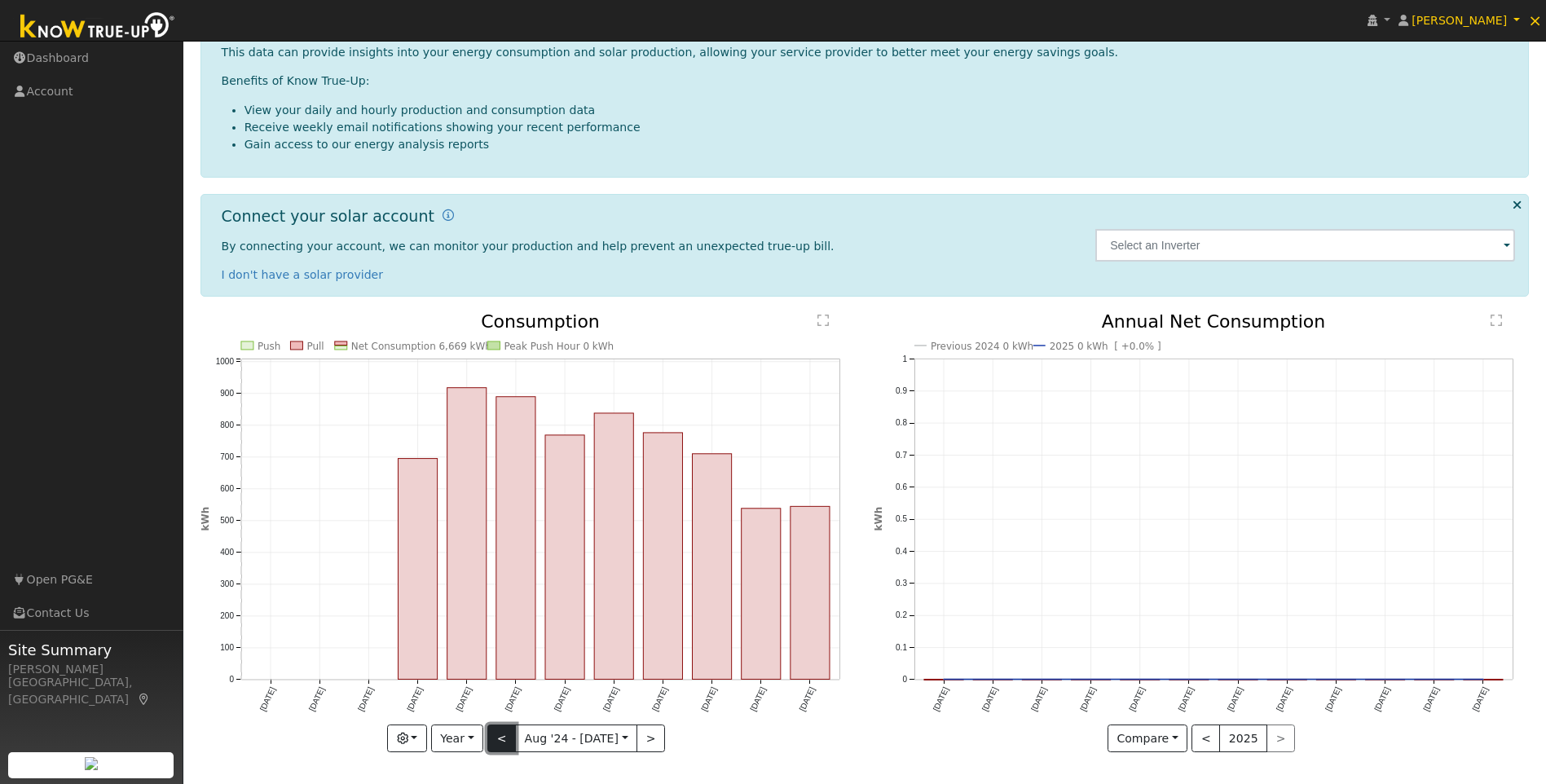
click at [502, 732] on button "<" at bounding box center [501, 738] width 29 height 28
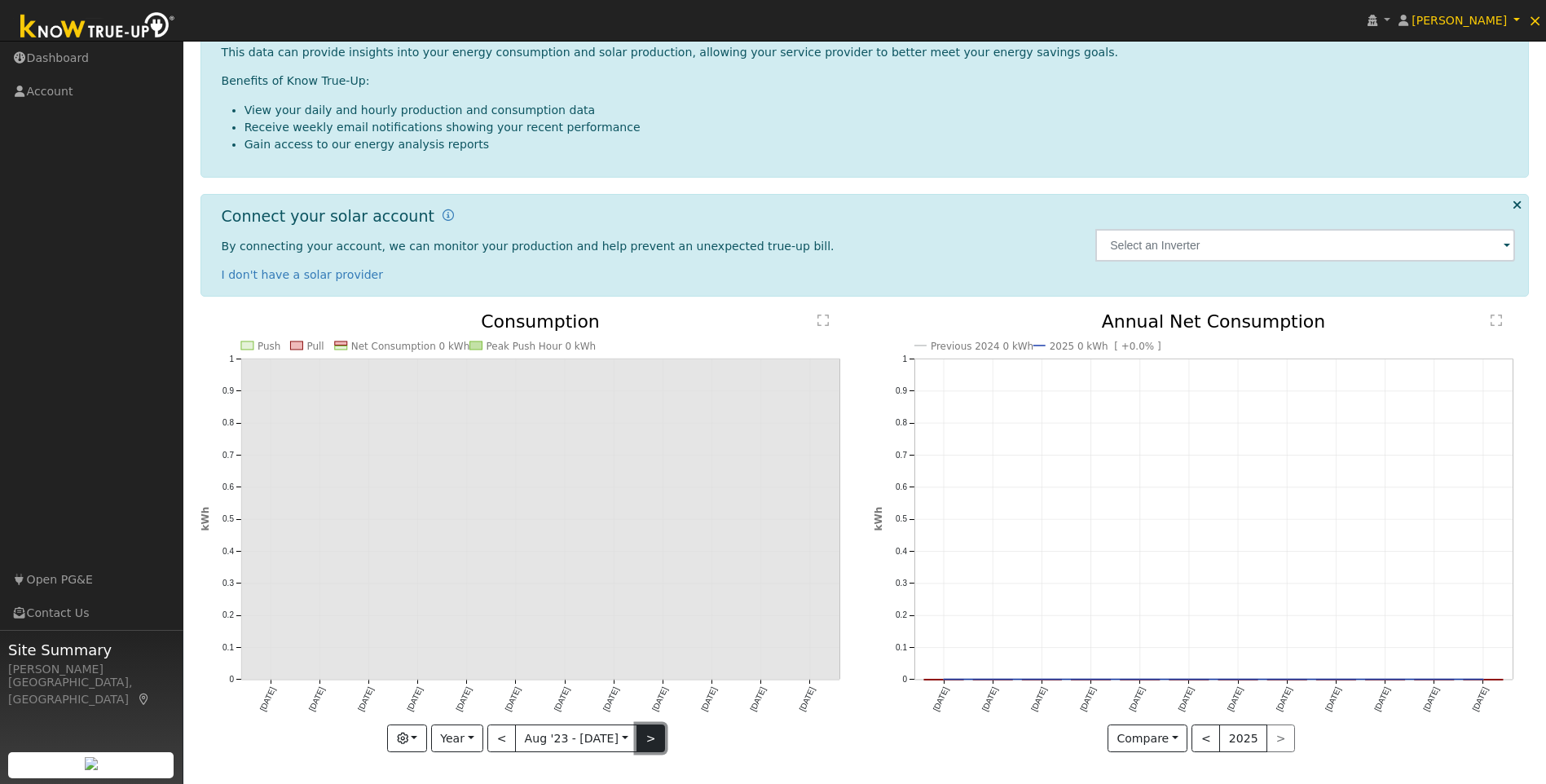
click at [644, 735] on button ">" at bounding box center [650, 738] width 29 height 28
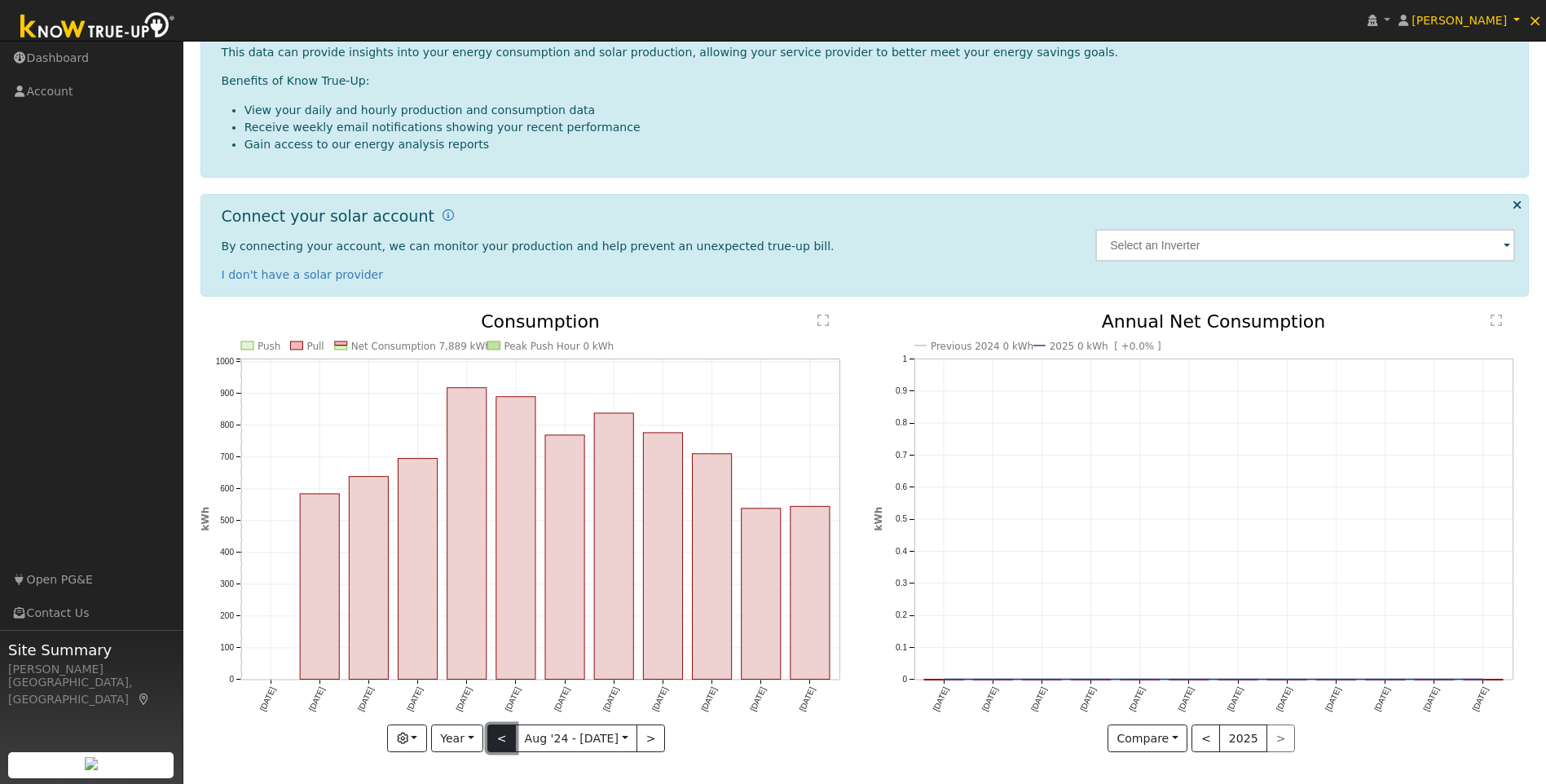
click at [513, 735] on button "<" at bounding box center [501, 738] width 29 height 28
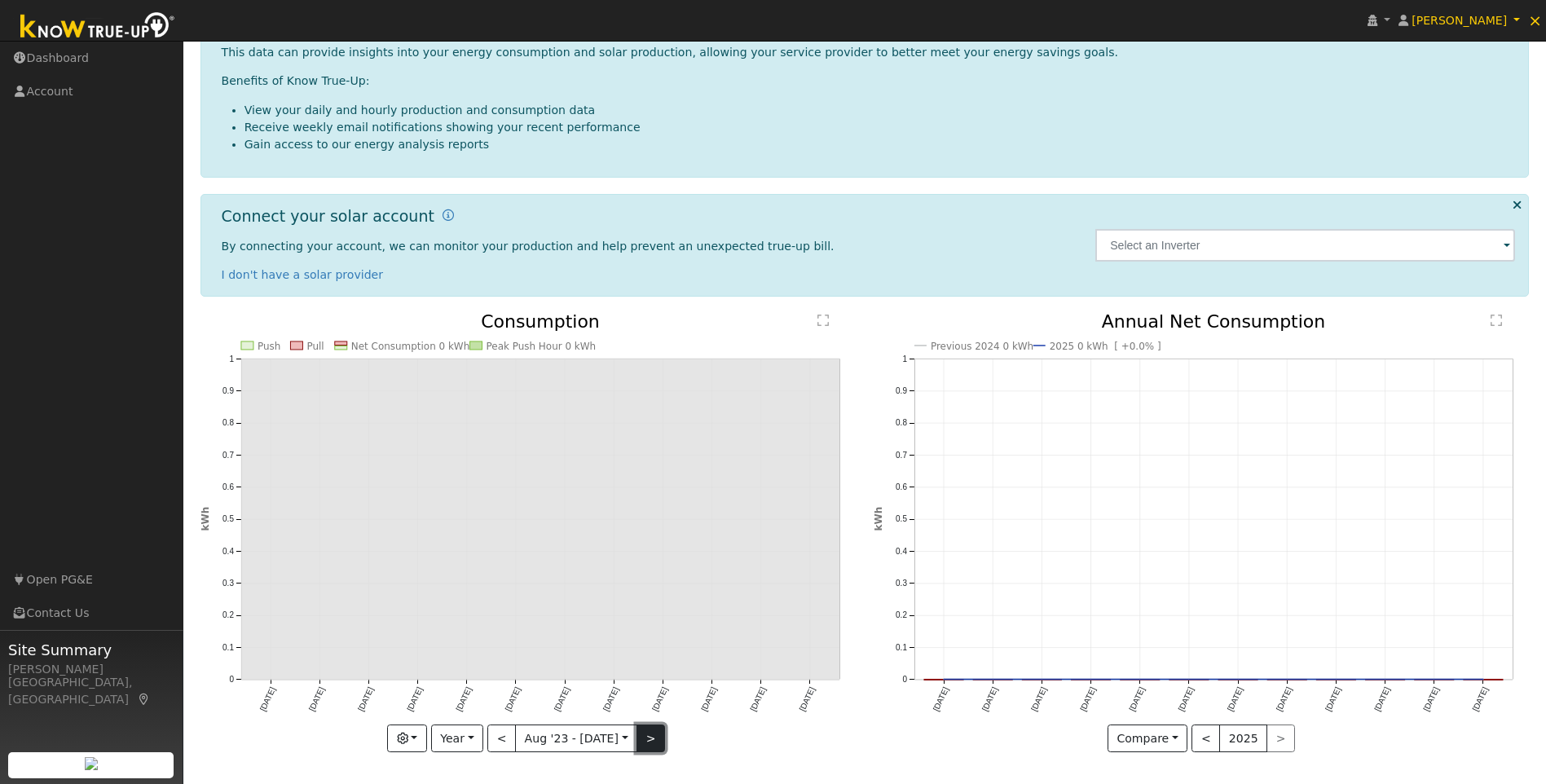
click at [639, 734] on button ">" at bounding box center [650, 738] width 29 height 28
type input "[DATE]"
